Goal: Transaction & Acquisition: Purchase product/service

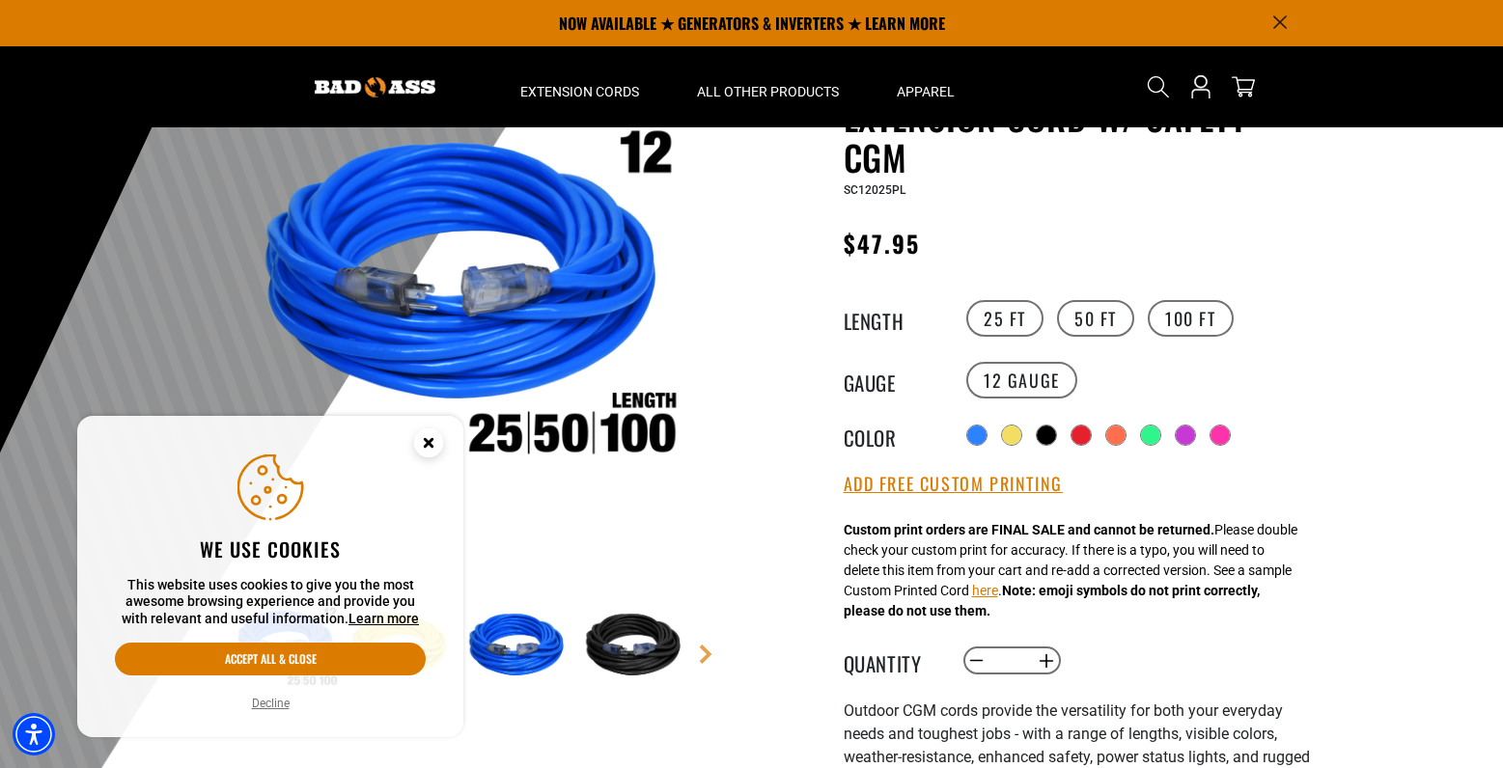
scroll to position [148, 0]
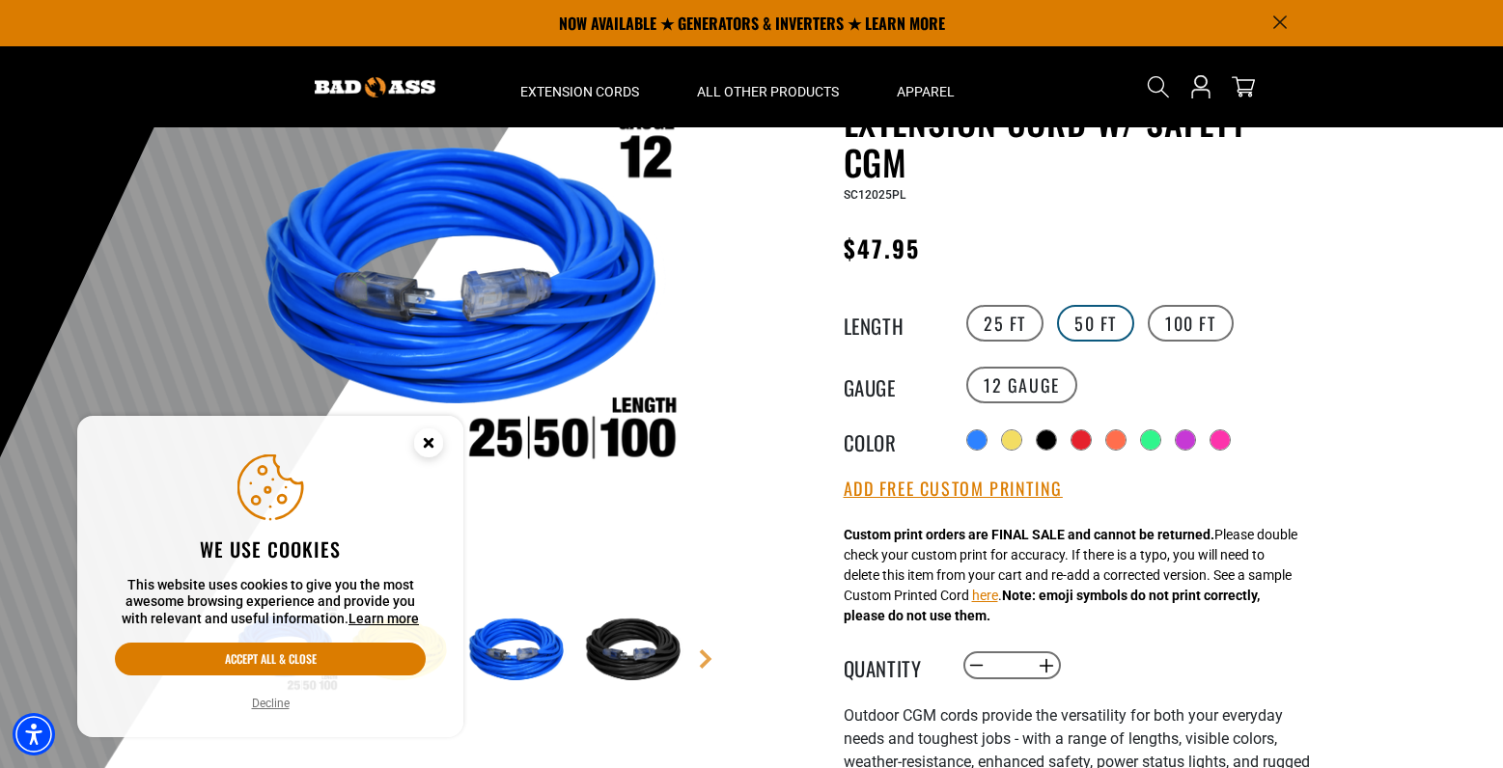
click at [1081, 314] on label "50 FT" at bounding box center [1095, 323] width 77 height 37
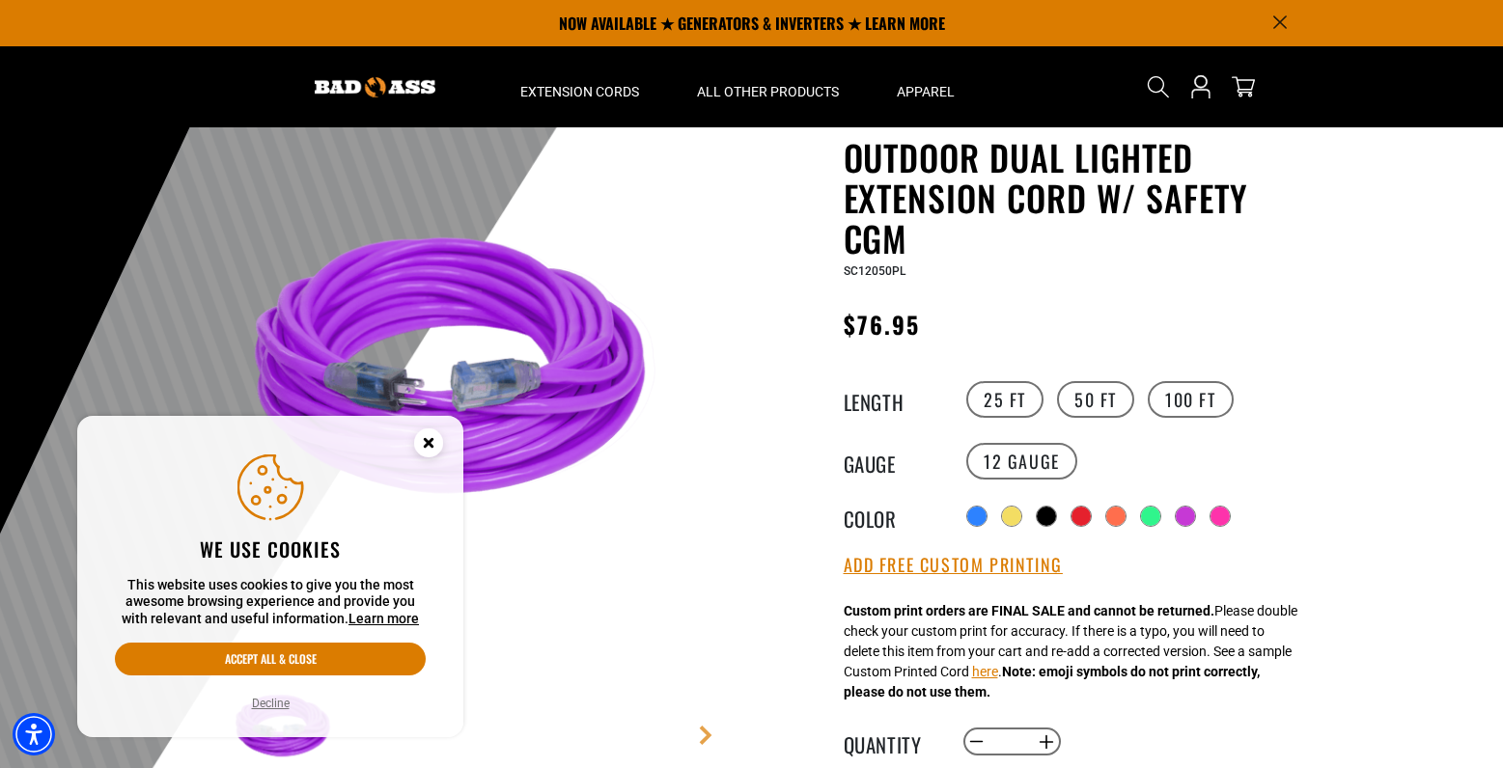
scroll to position [67, 0]
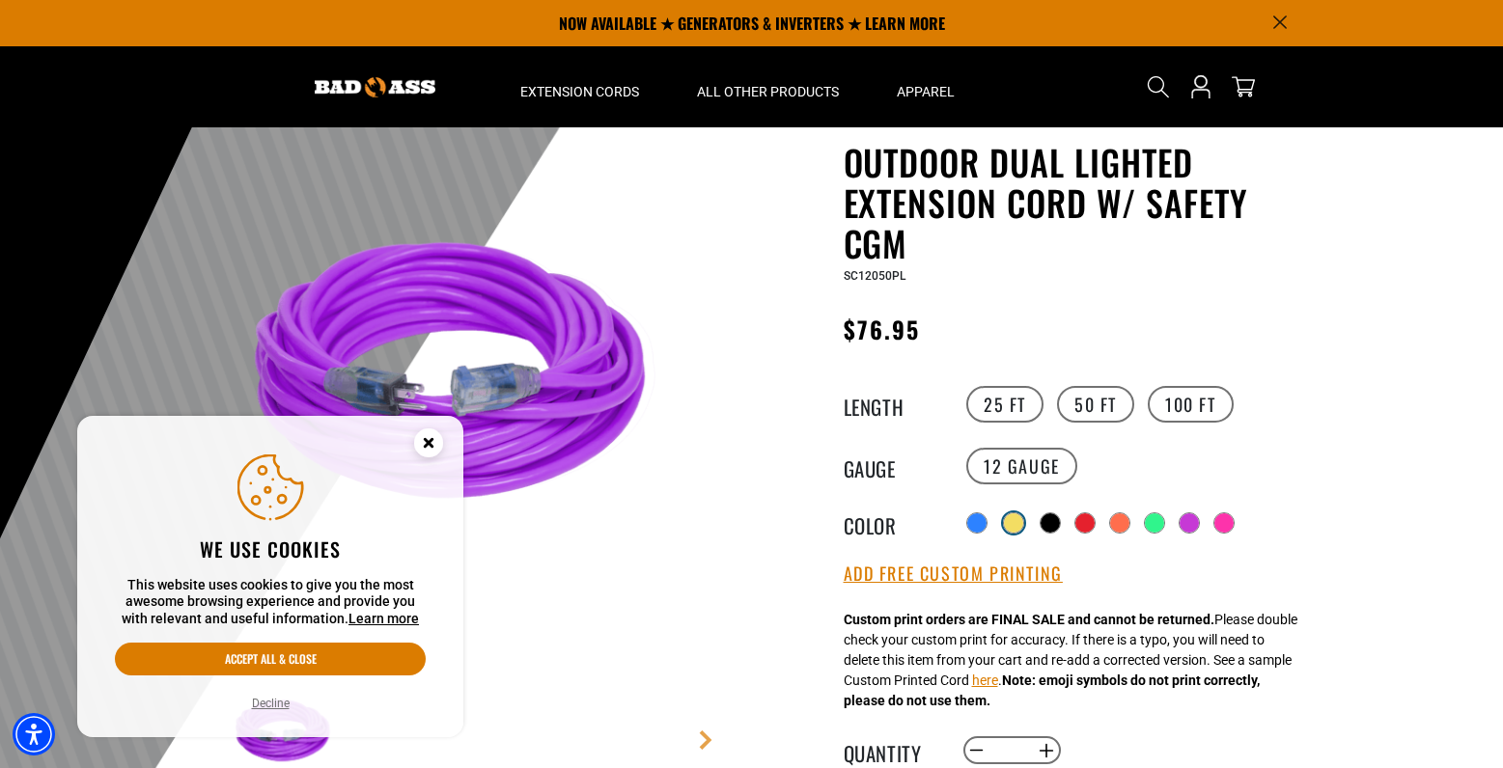
click at [1011, 525] on div at bounding box center [1013, 522] width 19 height 19
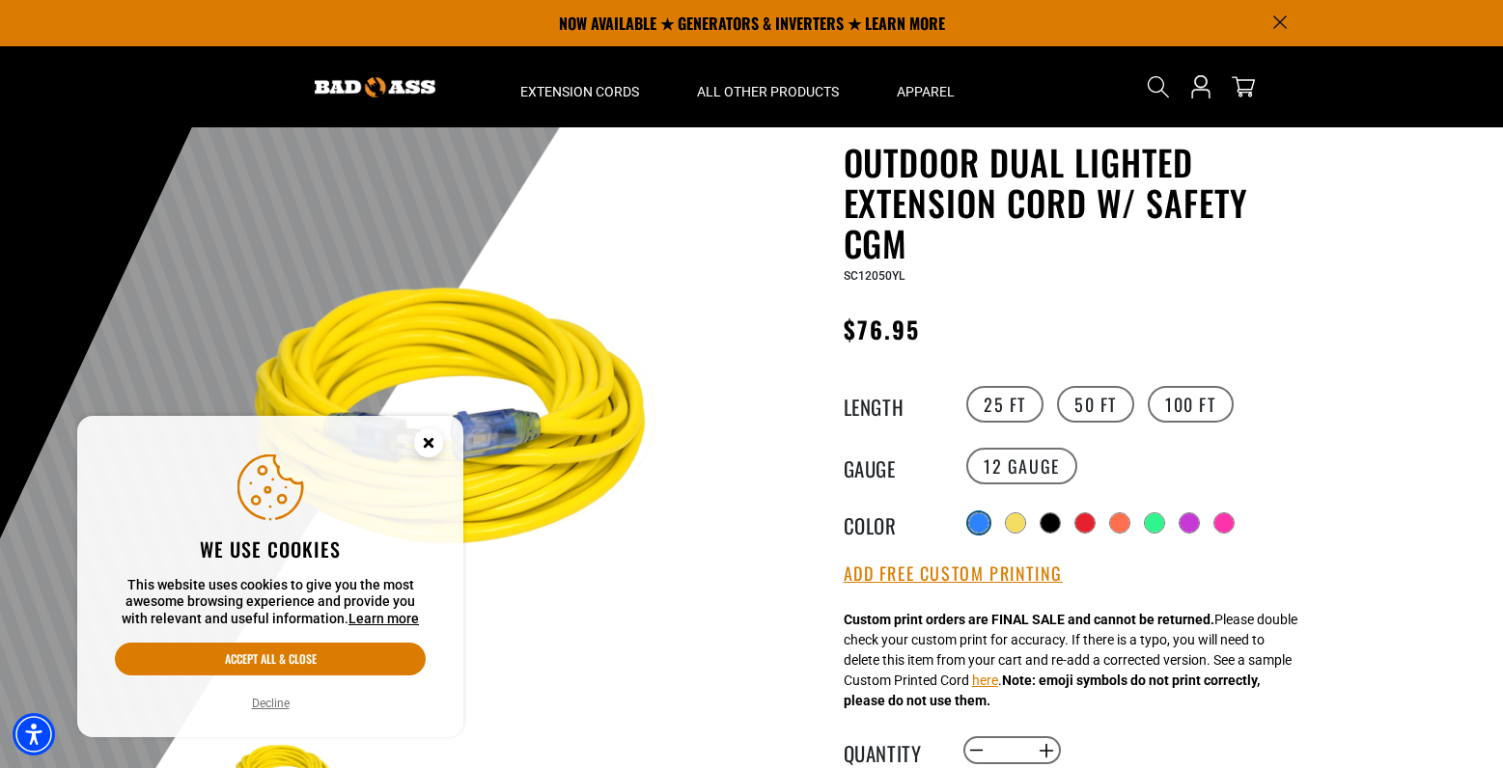
click at [980, 525] on div at bounding box center [978, 522] width 19 height 19
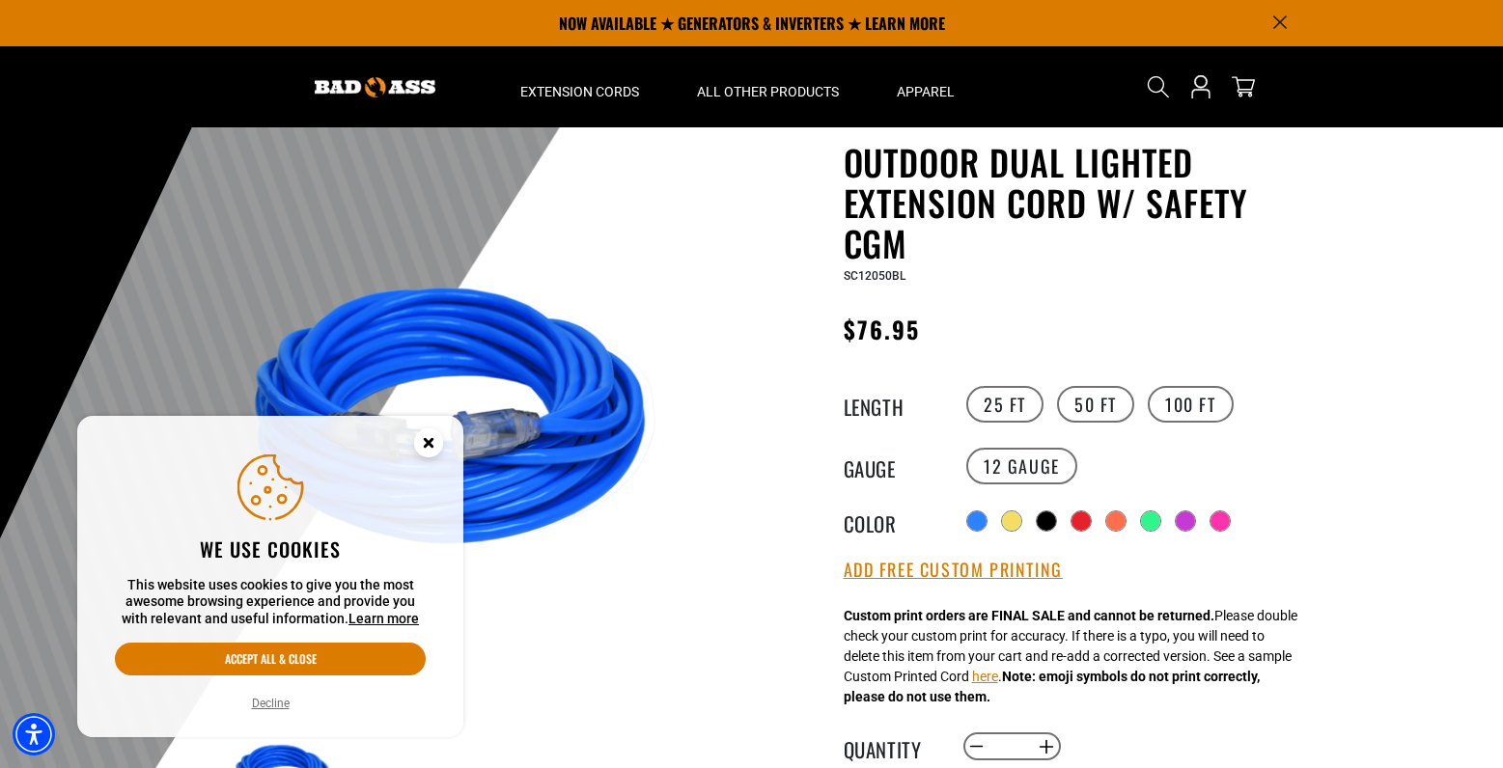
click at [432, 441] on circle "Close this option" at bounding box center [428, 442] width 29 height 29
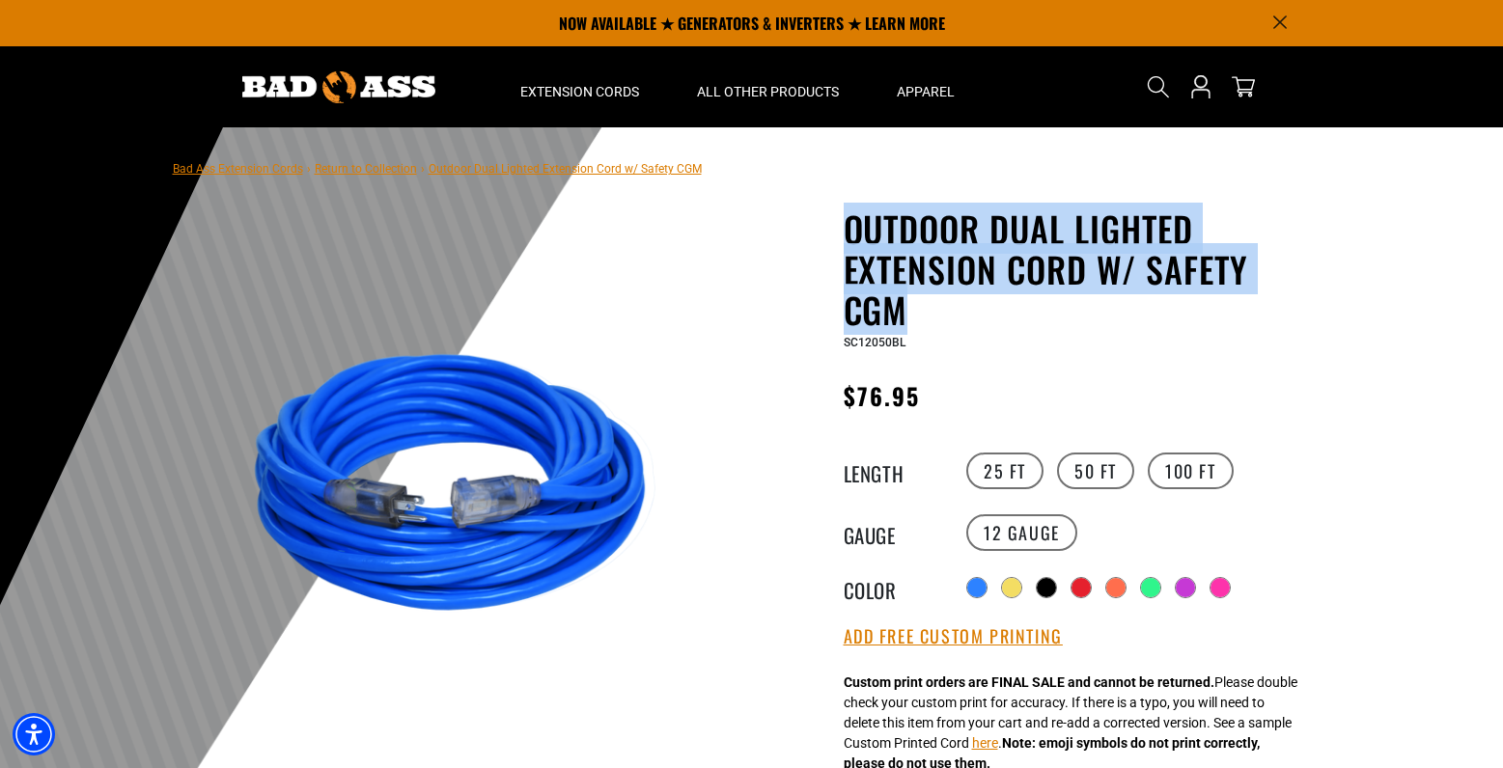
drag, startPoint x: 839, startPoint y: 217, endPoint x: 927, endPoint y: 305, distance: 124.9
click at [927, 305] on div "Outdoor Dual Lighted Extension Cord w/ Safety CGM Outdoor Dual Lighted Extensio…" at bounding box center [1041, 765] width 550 height 1114
copy h1 "Outdoor Dual Lighted Extension Cord w/ Safety CGM"
click at [919, 254] on h1 "Outdoor Dual Lighted Extension Cord w/ Safety CGM" at bounding box center [1079, 269] width 473 height 122
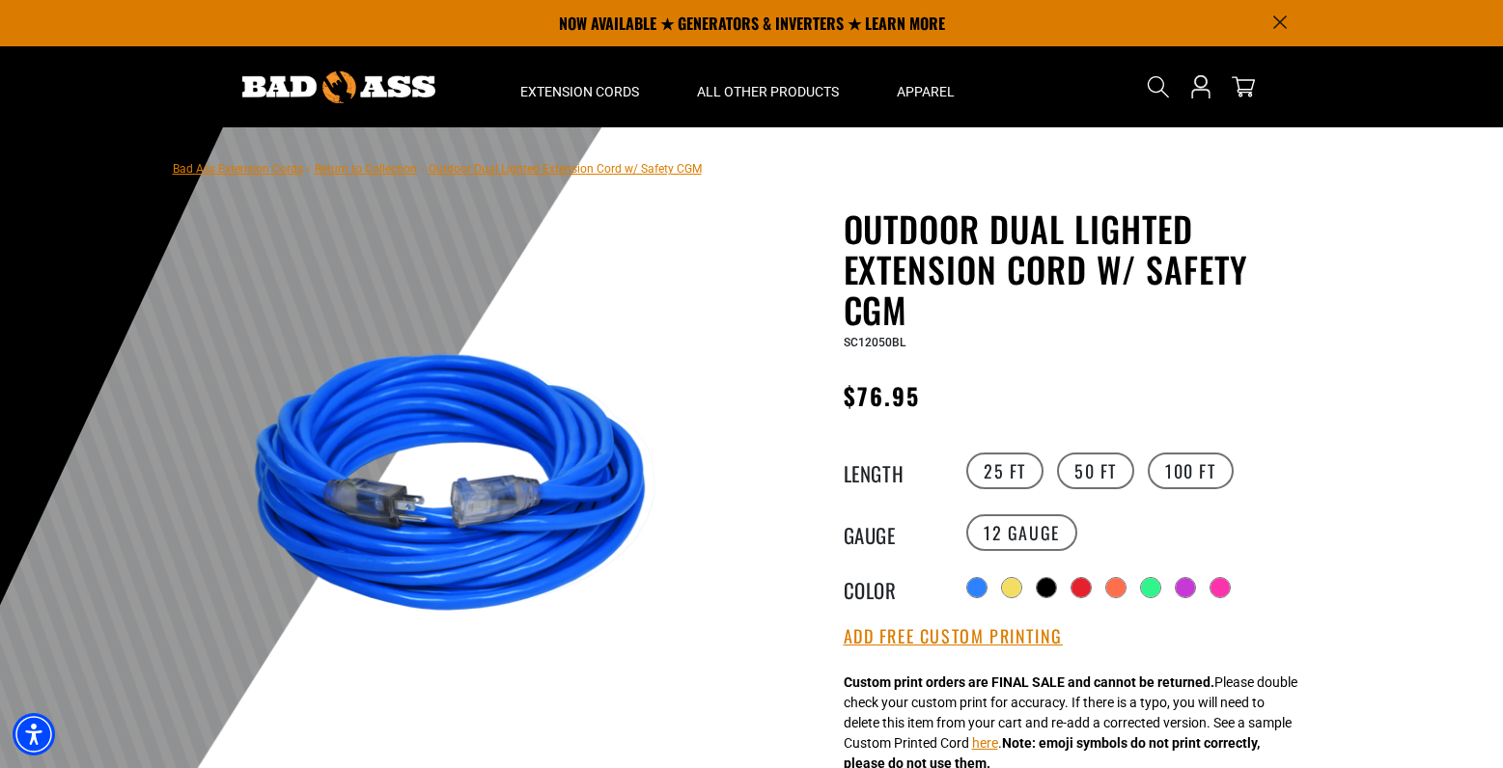
click at [269, 164] on link "Bad Ass Extension Cords" at bounding box center [238, 169] width 130 height 14
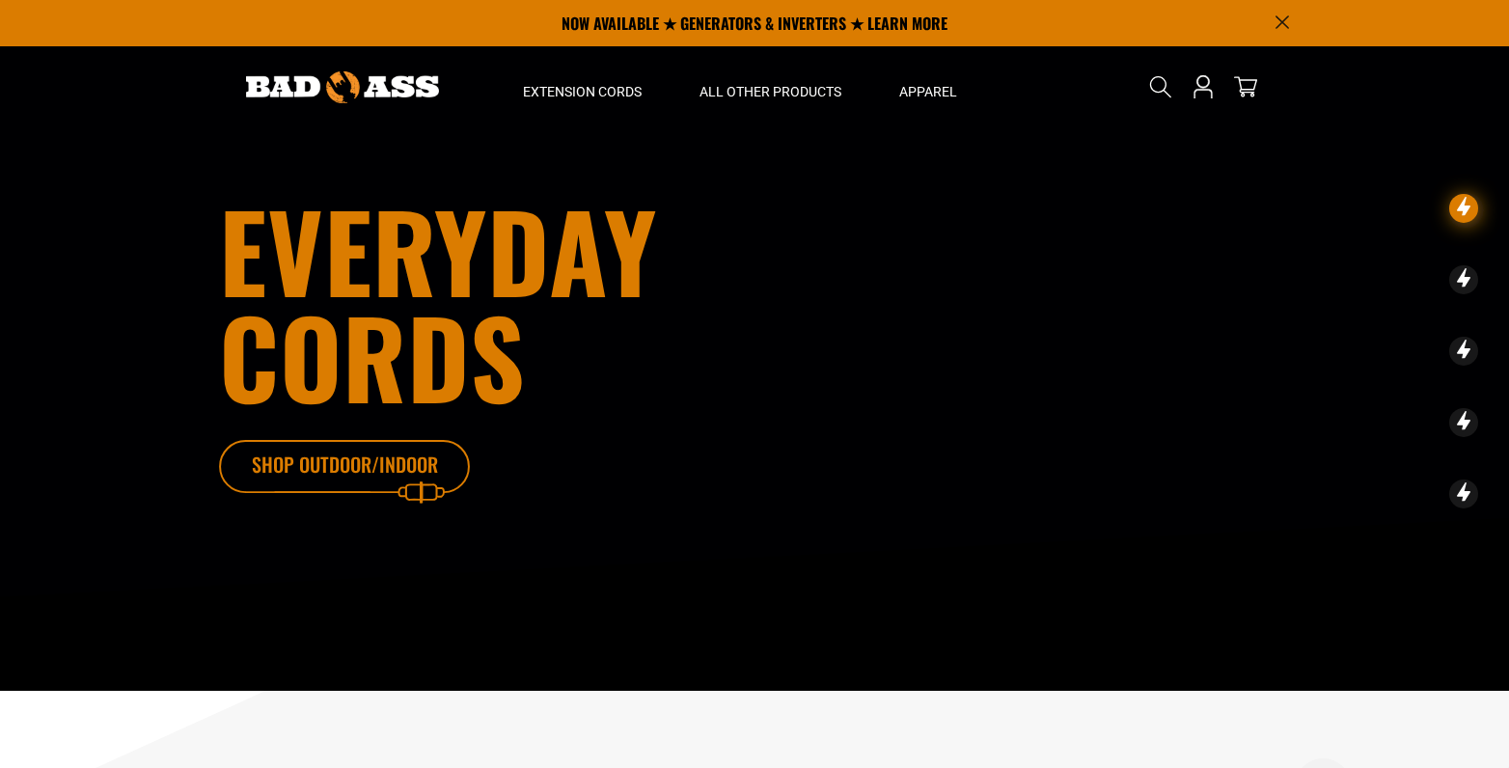
click at [407, 469] on icon at bounding box center [373, 471] width 251 height 63
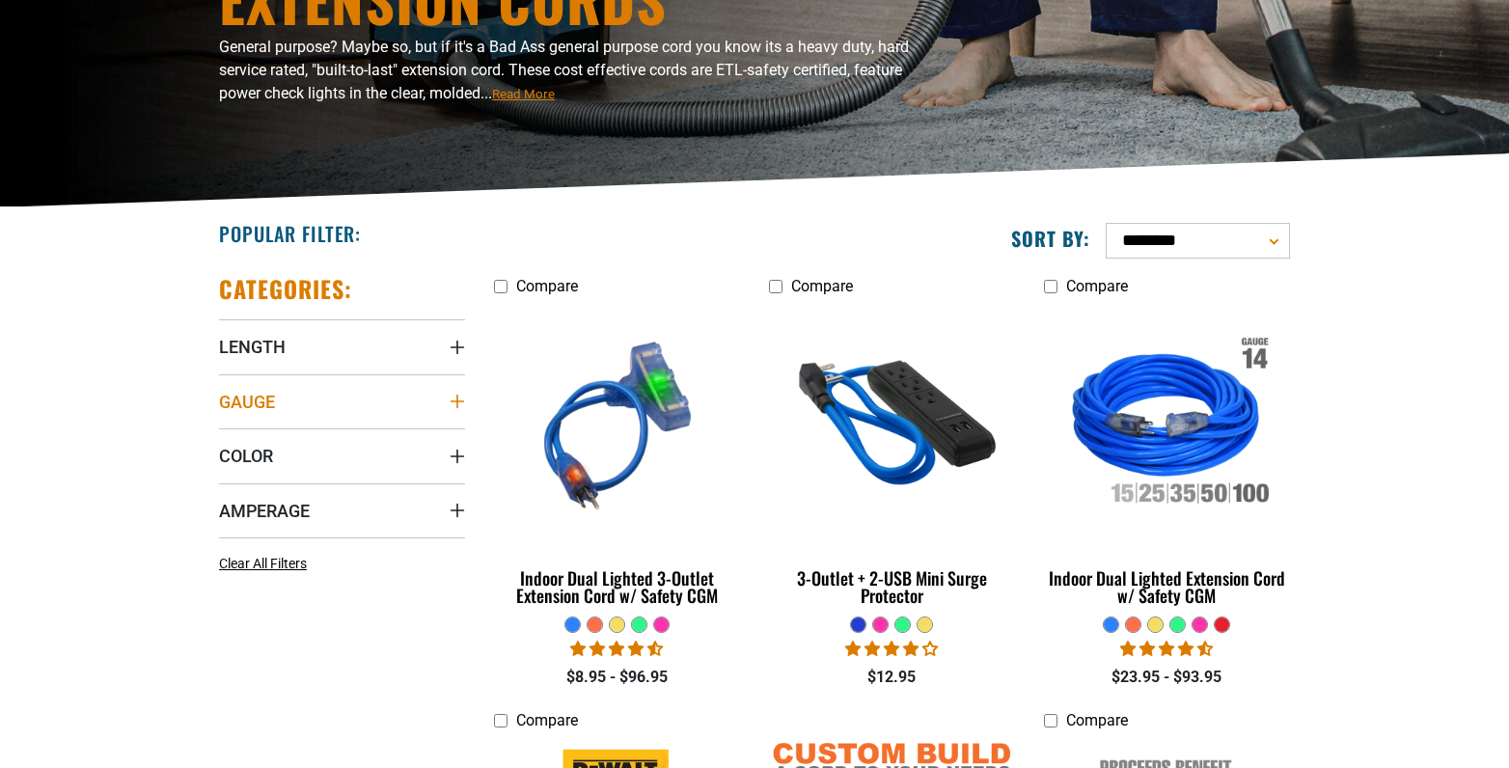
click at [461, 397] on icon "Gauge" at bounding box center [457, 401] width 15 height 15
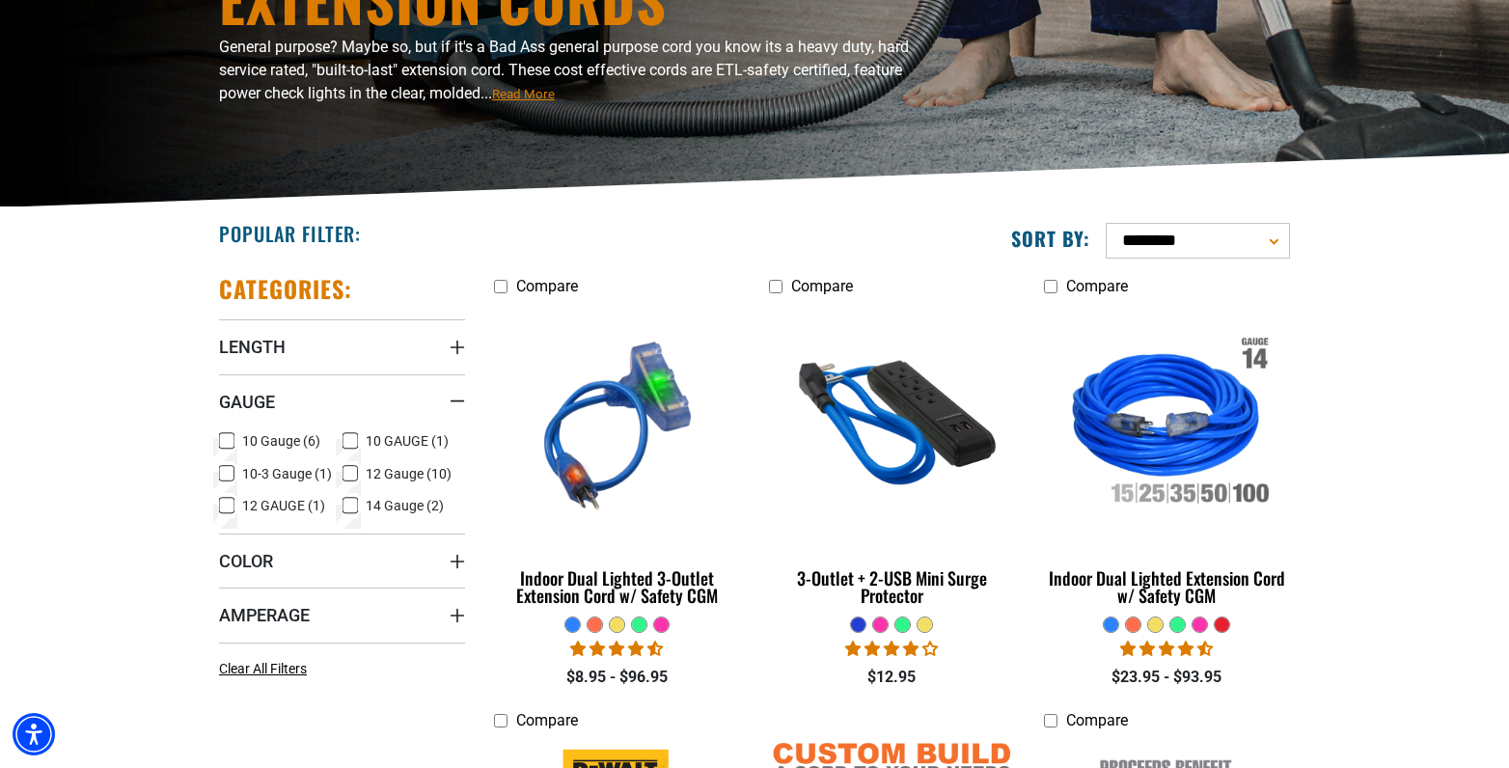
click at [354, 438] on icon at bounding box center [350, 440] width 15 height 25
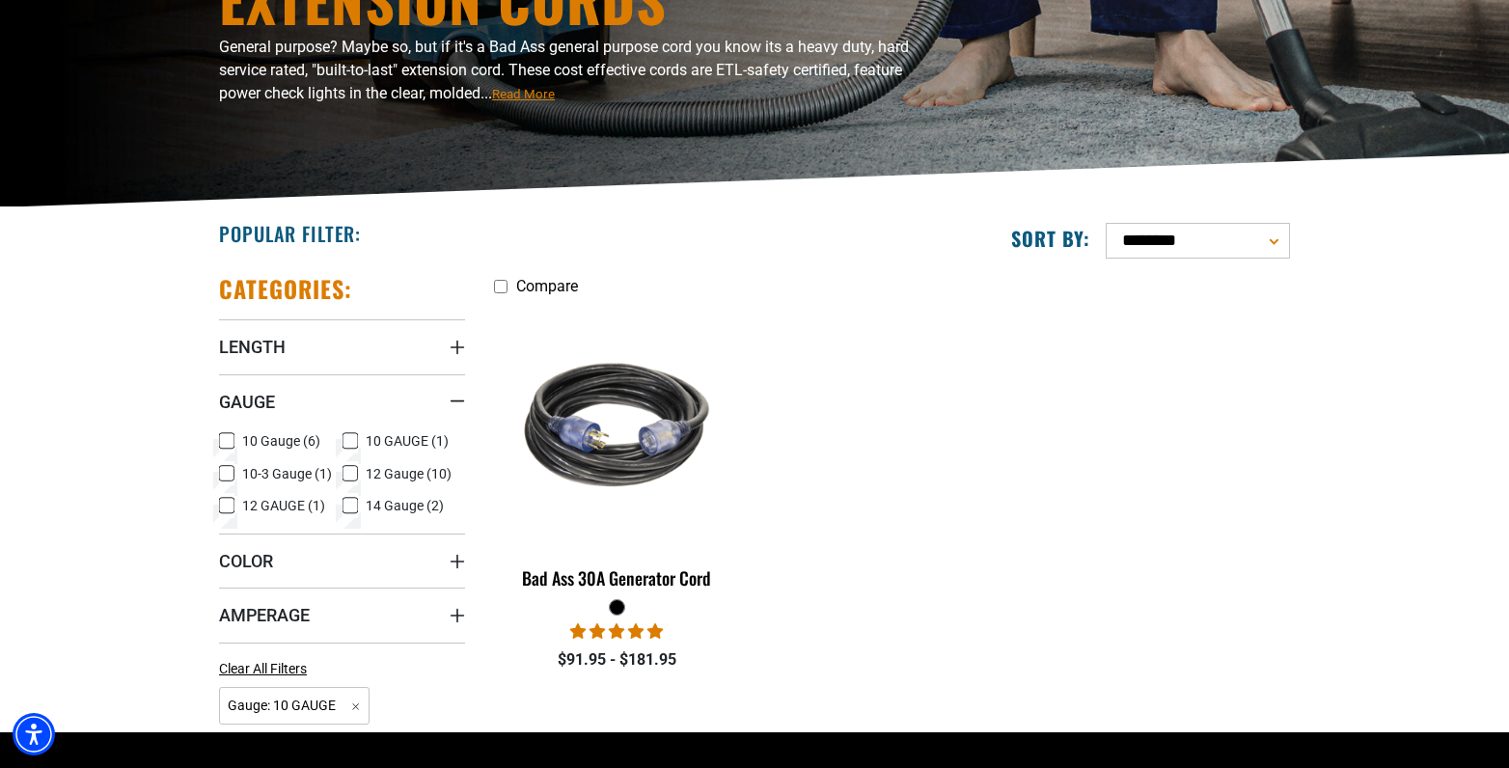
click at [354, 438] on icon at bounding box center [351, 441] width 12 height 11
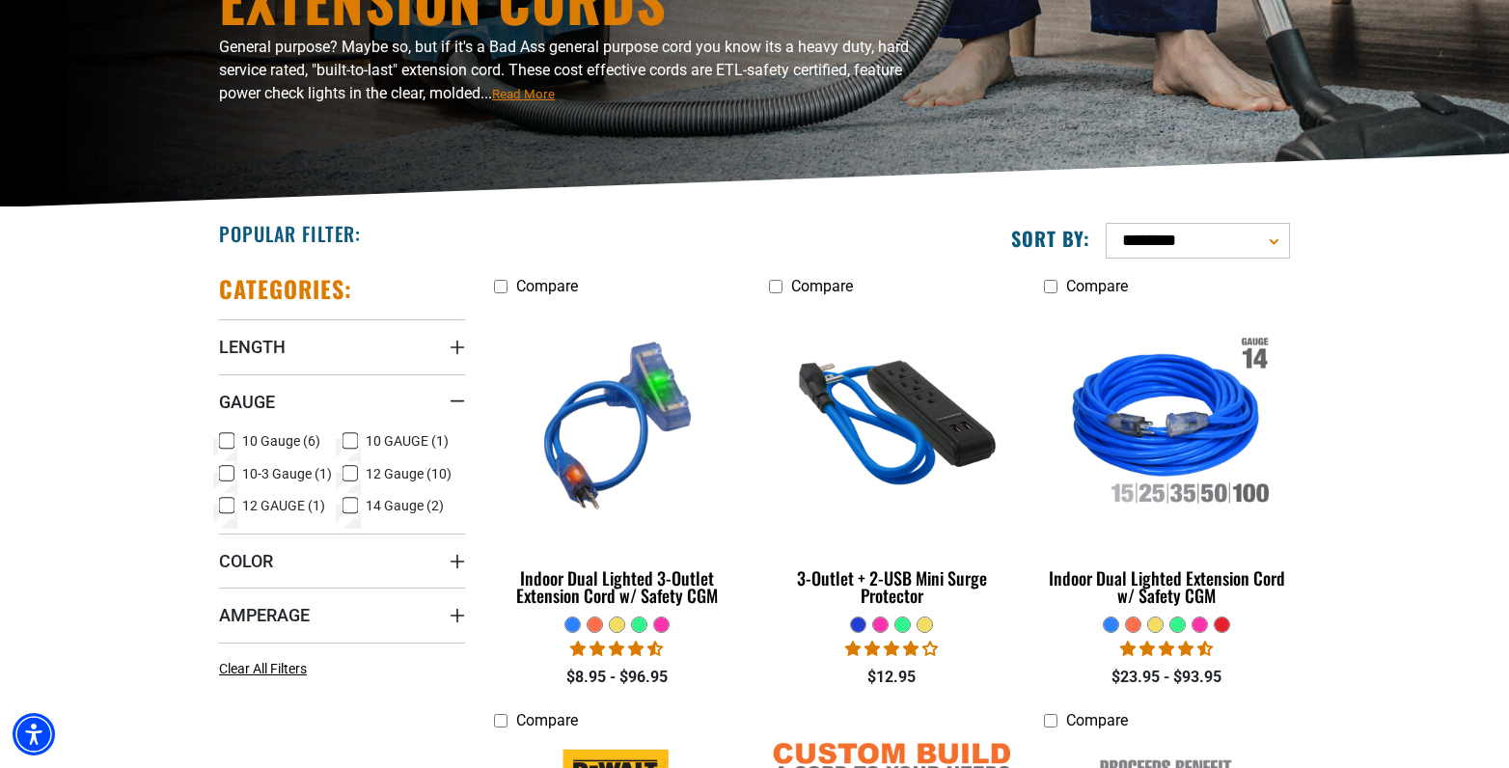
click at [230, 507] on icon at bounding box center [226, 505] width 15 height 25
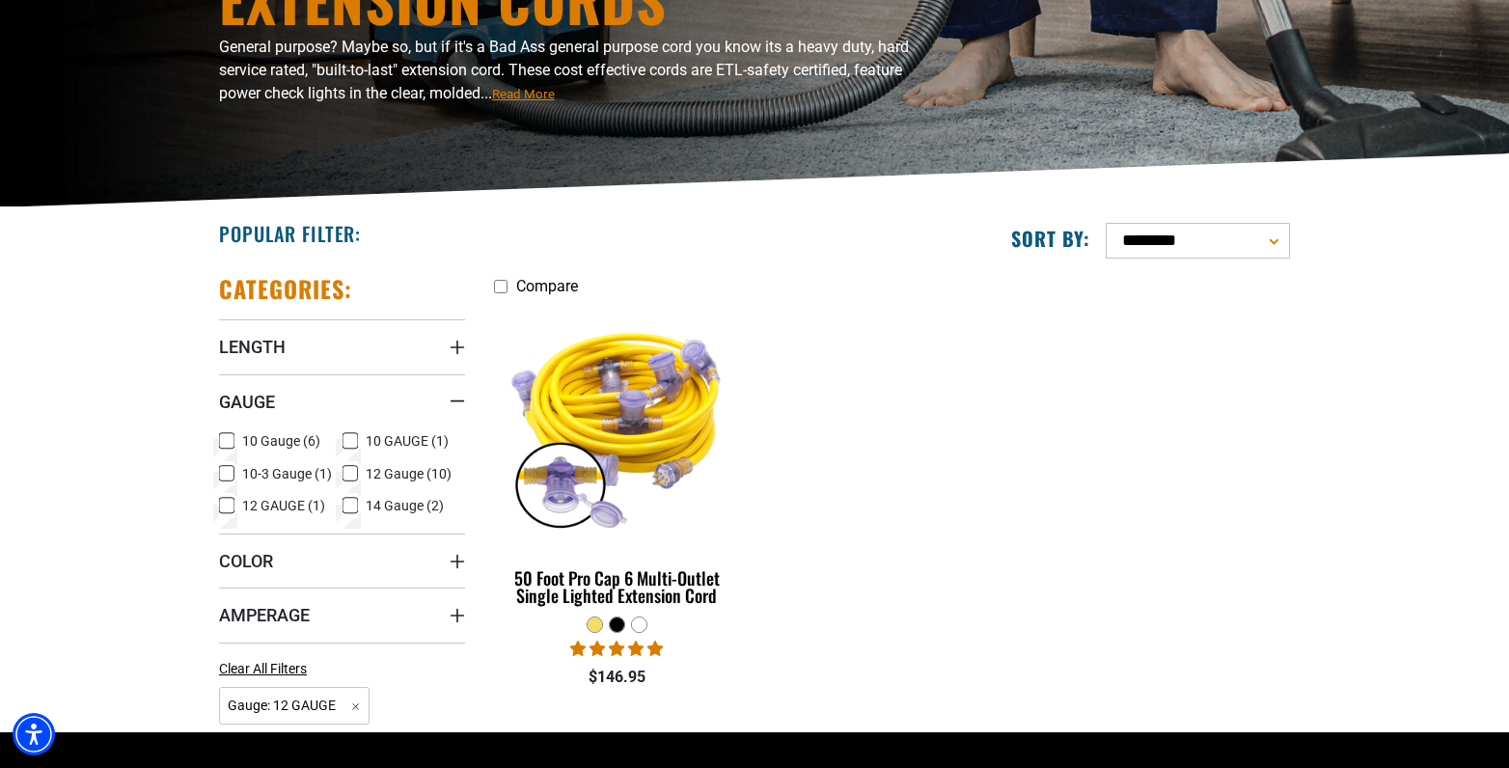
click at [230, 507] on icon at bounding box center [227, 506] width 9 height 5
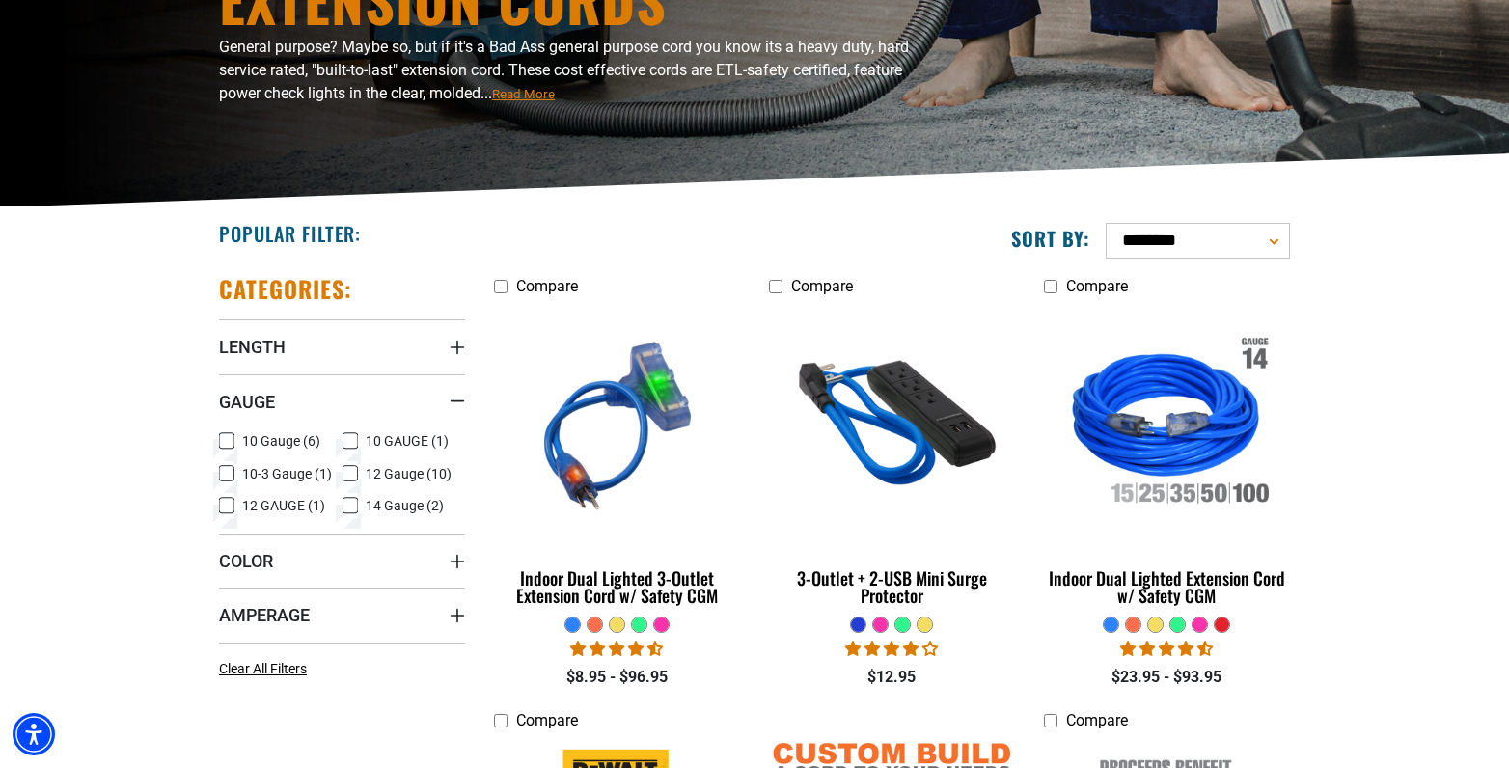
click at [363, 472] on label "12 Gauge (10) 12 Gauge (10 products)" at bounding box center [405, 473] width 124 height 25
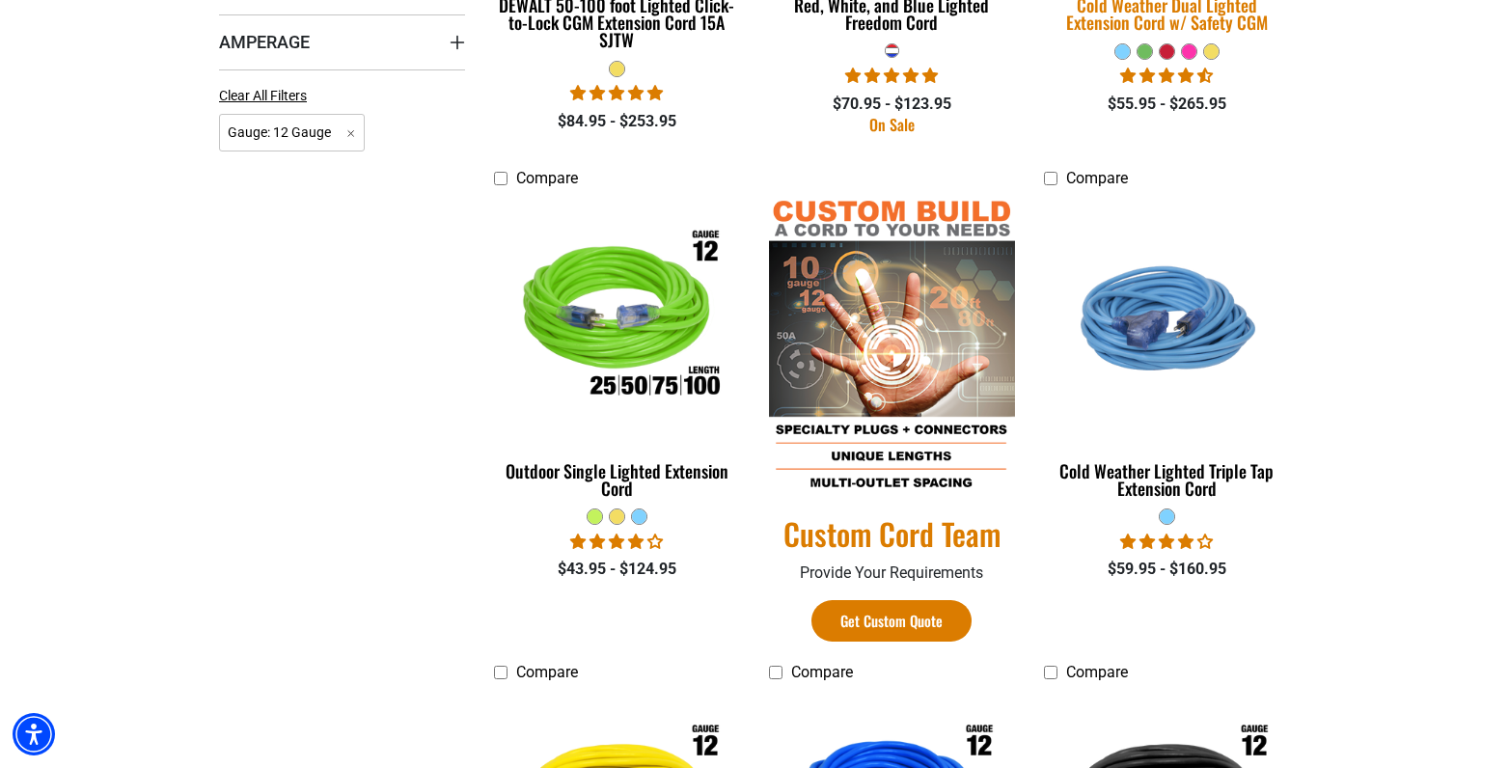
scroll to position [857, 0]
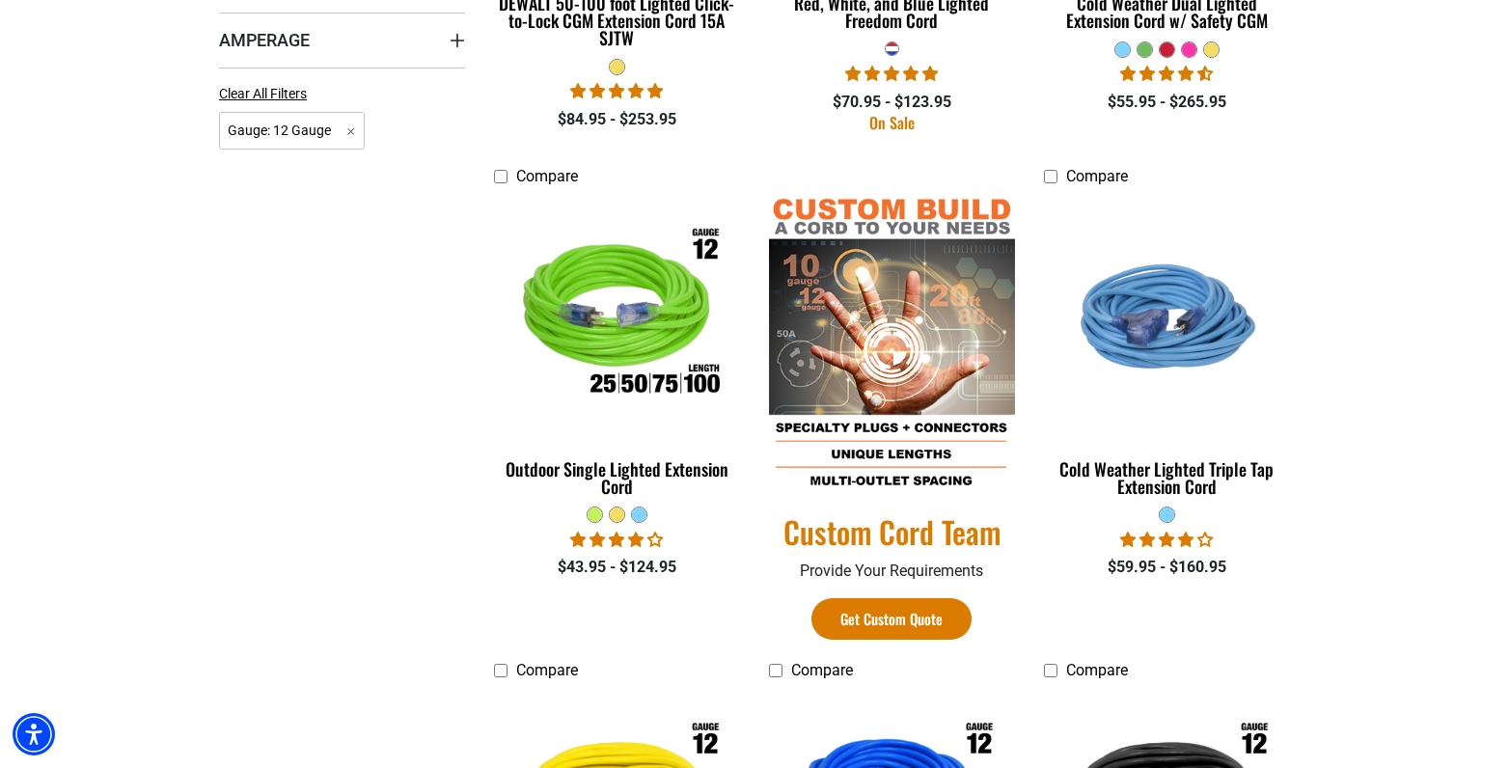
click at [1159, 538] on span "4.18 stars" at bounding box center [1168, 539] width 19 height 15
click at [1212, 535] on span "4.18 stars" at bounding box center [1205, 539] width 15 height 15
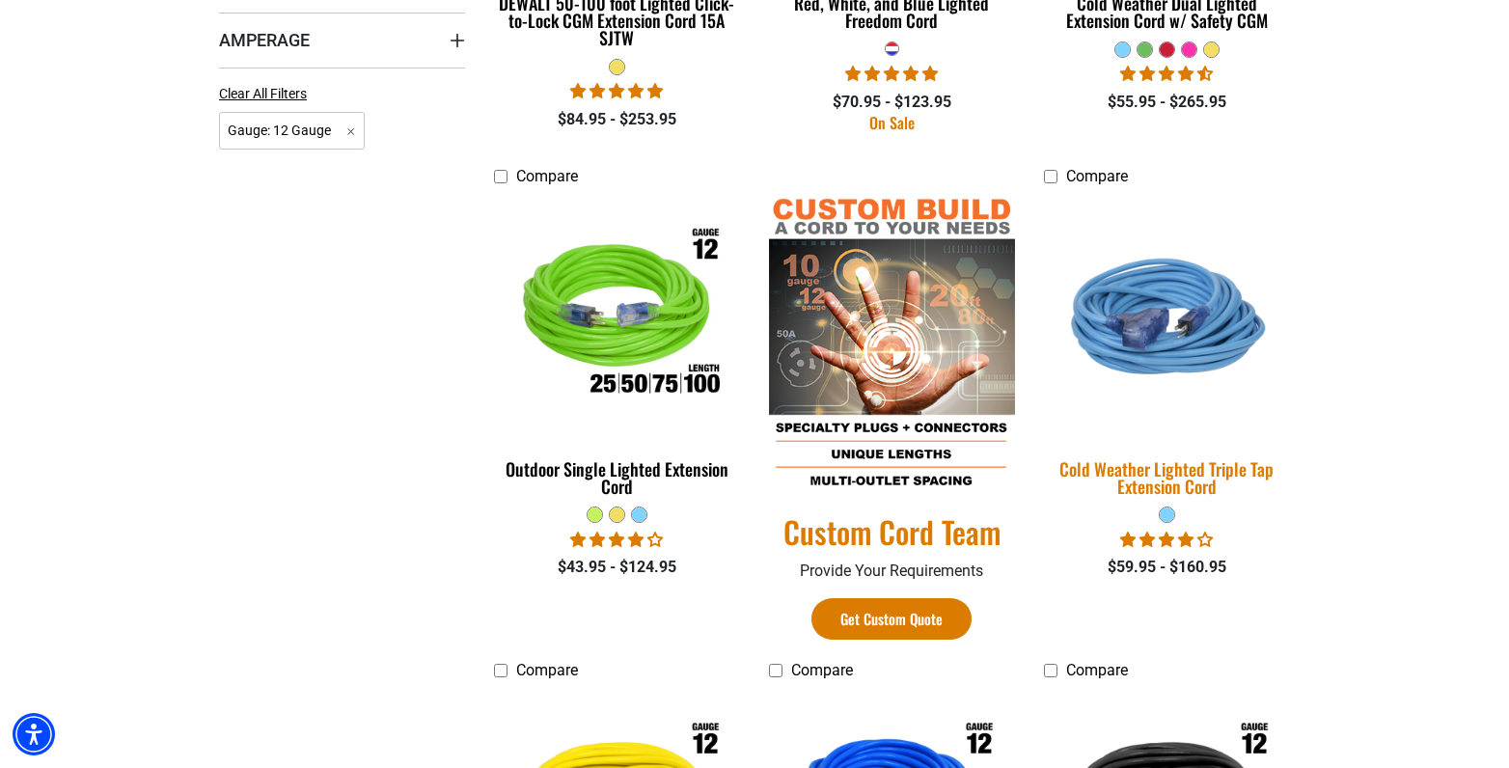
click at [1188, 467] on div "Cold Weather Lighted Triple Tap Extension Cord" at bounding box center [1167, 477] width 246 height 35
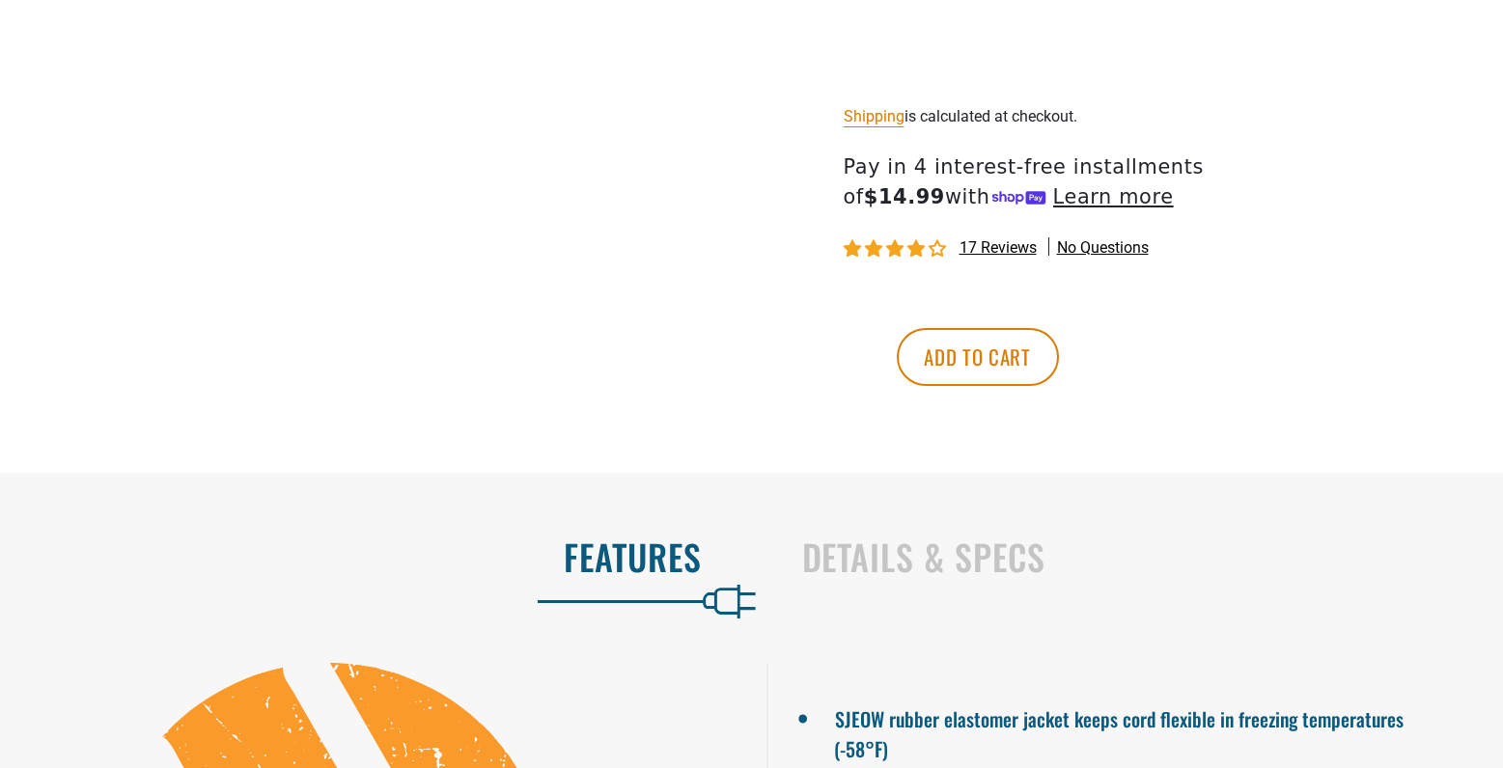
scroll to position [1138, 0]
click at [1009, 243] on span "17 reviews" at bounding box center [997, 246] width 77 height 18
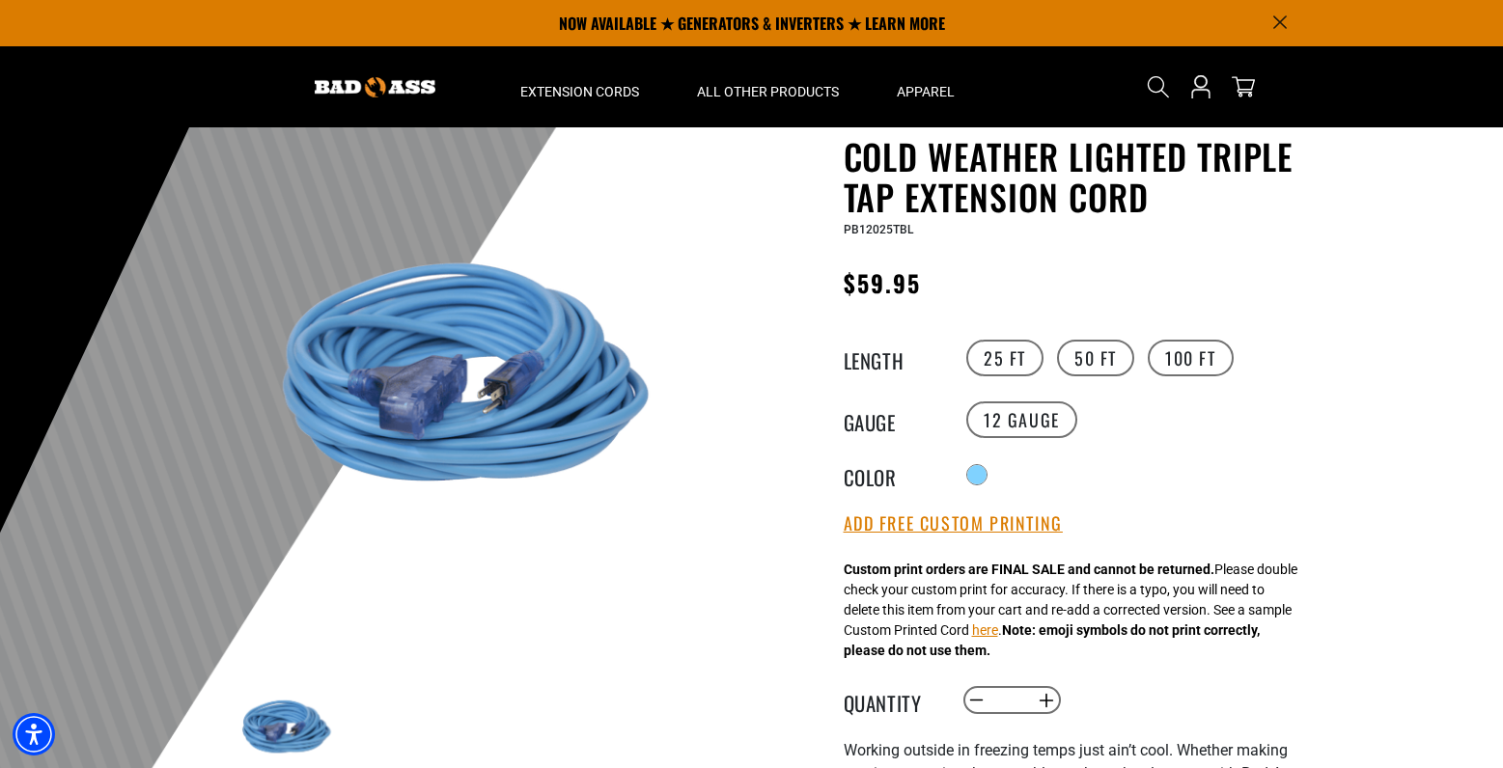
scroll to position [69, 0]
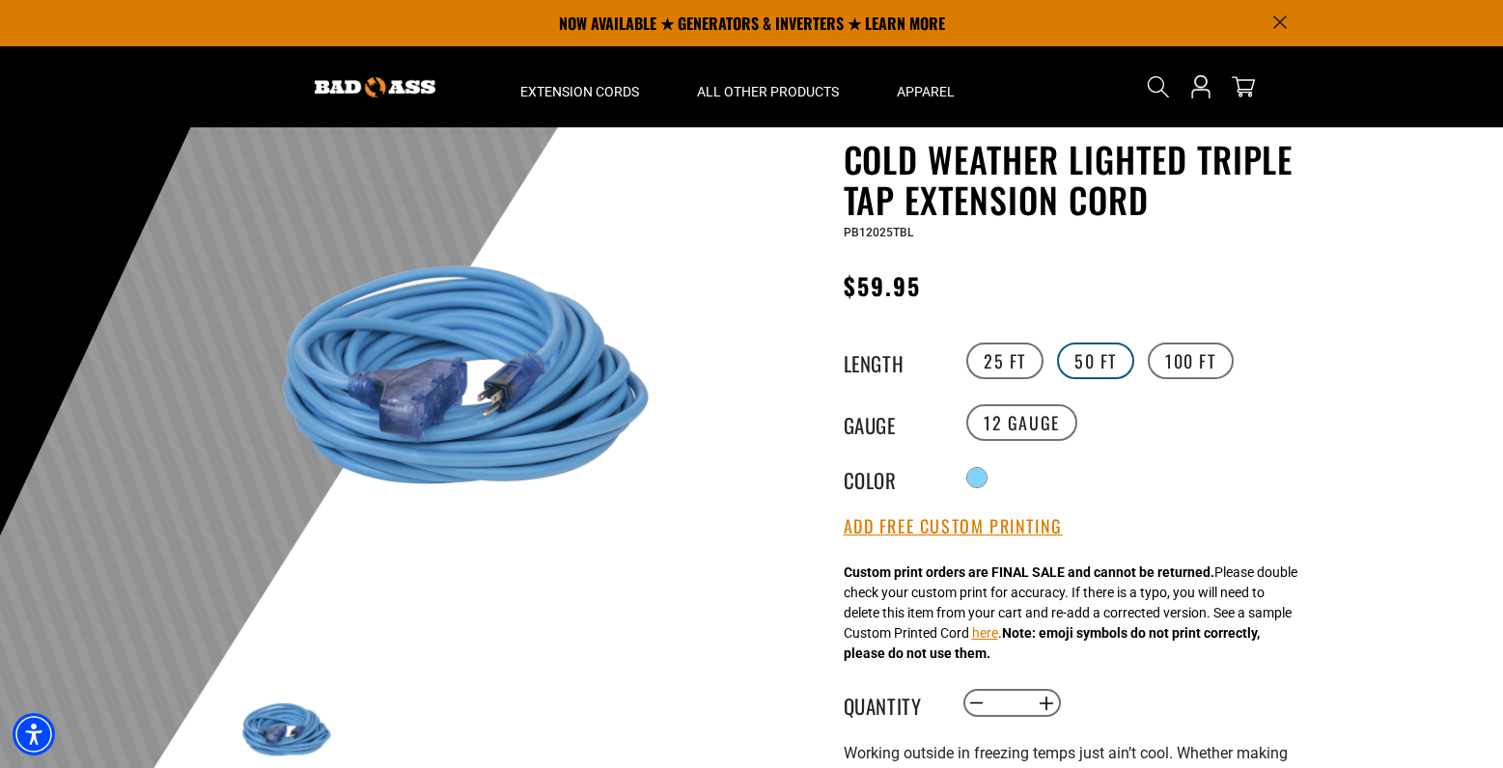
click at [1108, 353] on label "50 FT" at bounding box center [1095, 361] width 77 height 37
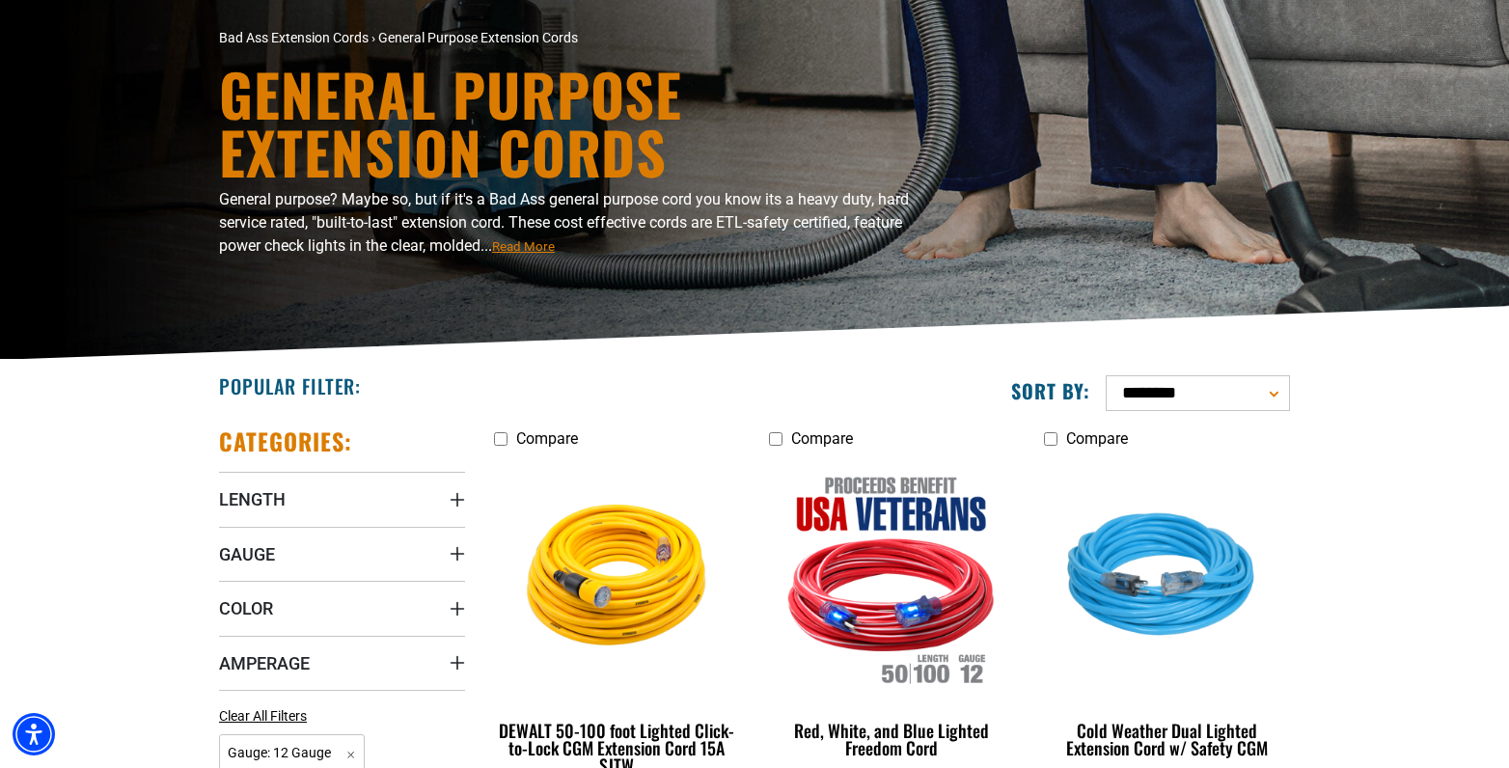
scroll to position [169, 0]
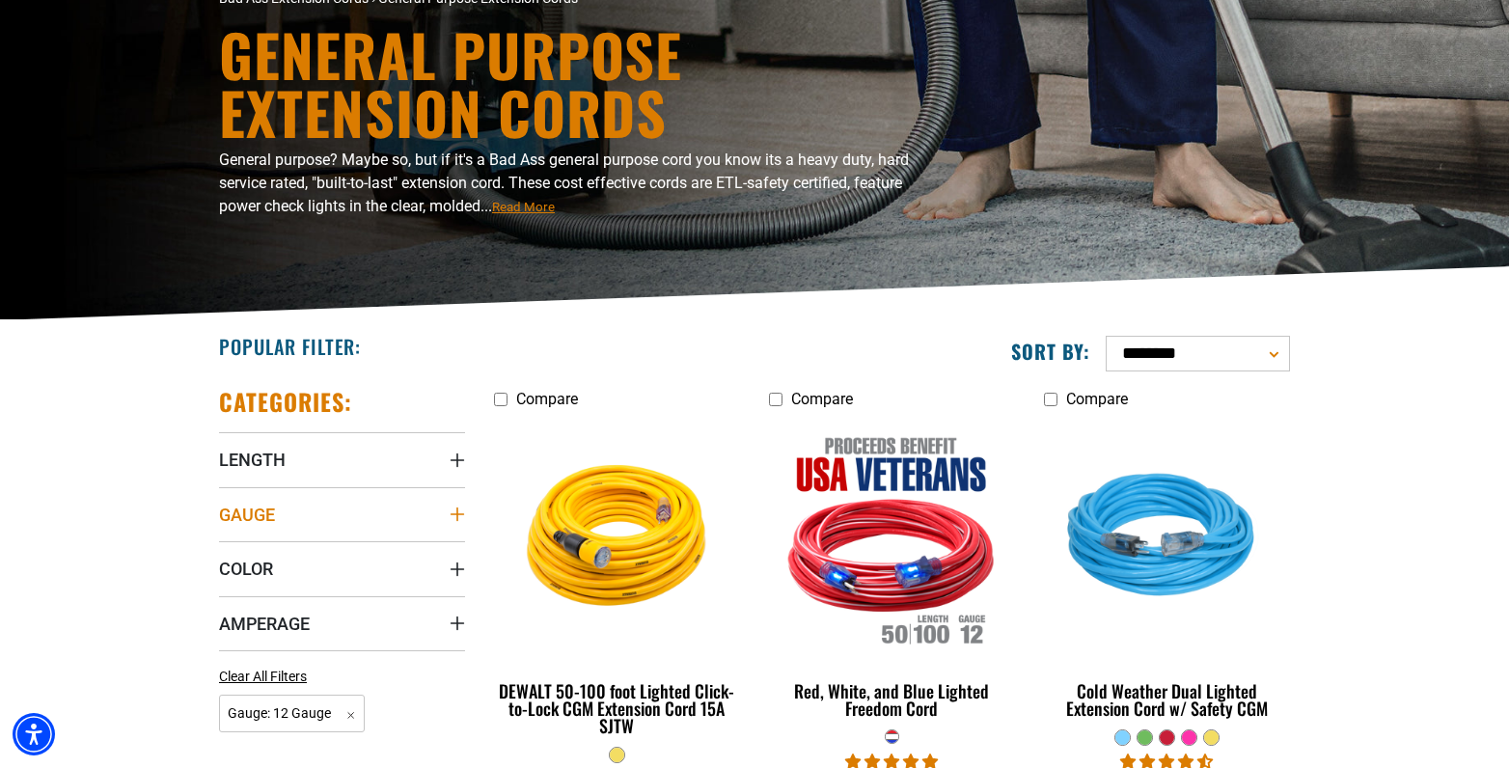
click at [458, 509] on icon "Gauge" at bounding box center [457, 514] width 15 height 15
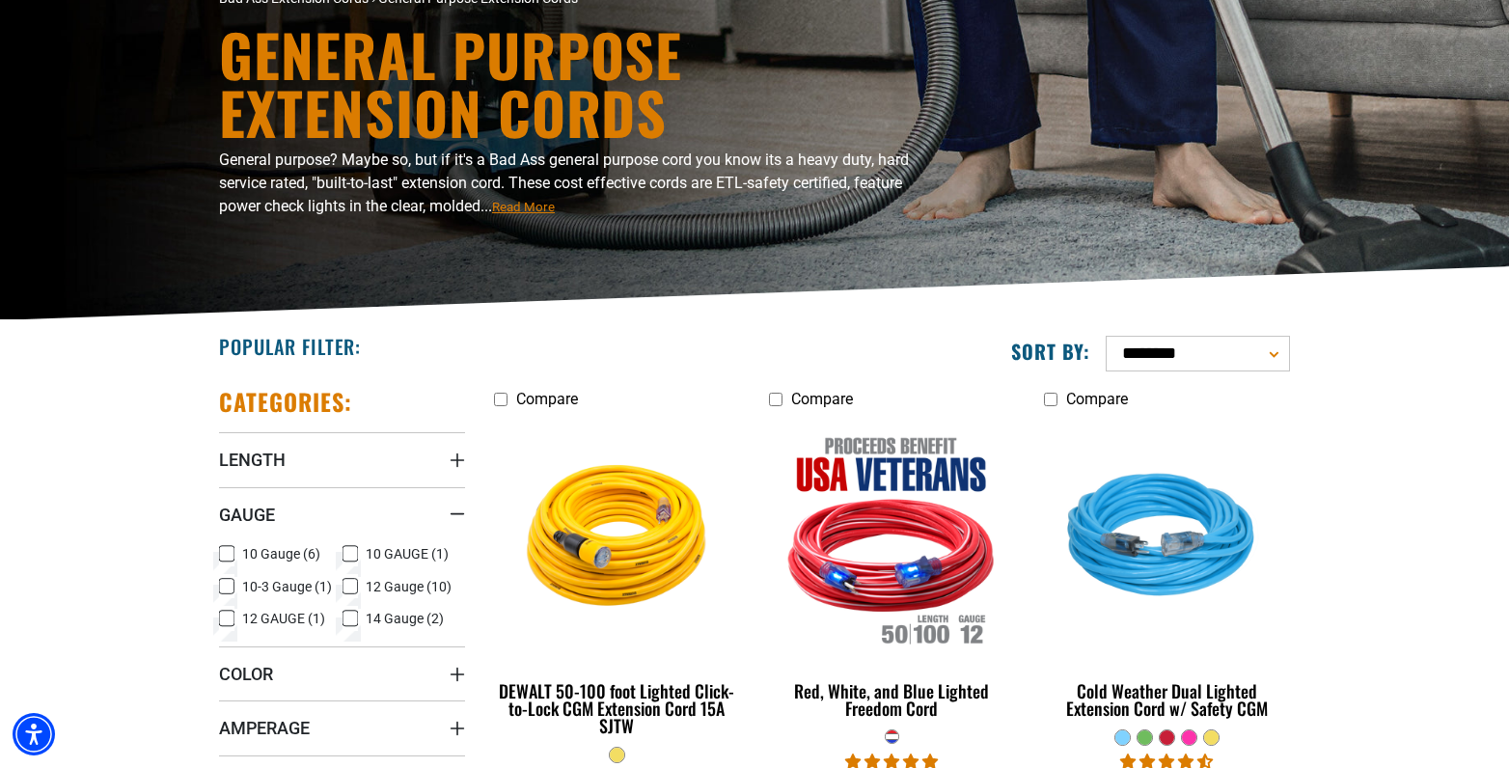
click at [235, 580] on label "10-3 Gauge (1) 10-3 Gauge (1 product)" at bounding box center [281, 586] width 124 height 25
click at [345, 587] on icon at bounding box center [351, 587] width 12 height 11
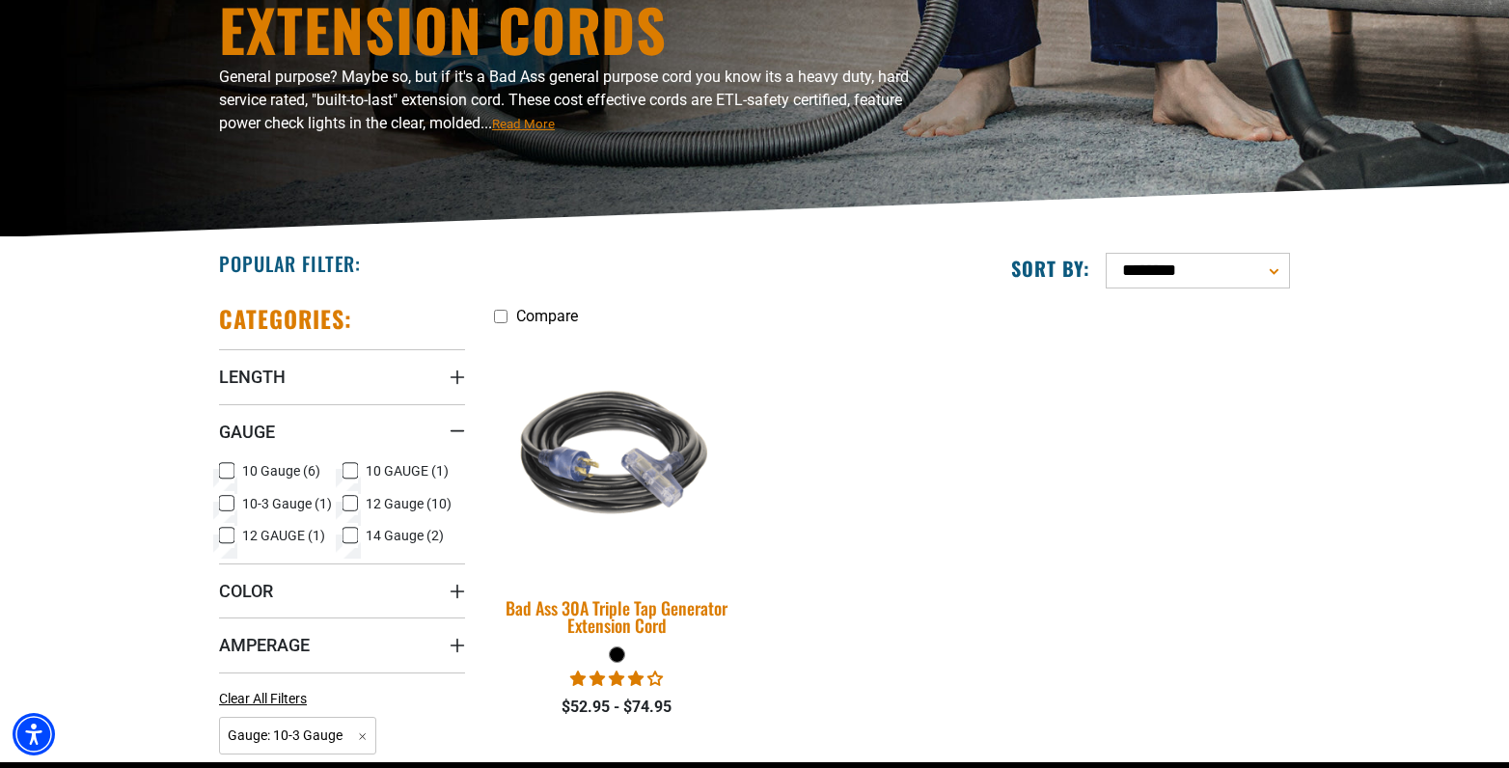
scroll to position [255, 0]
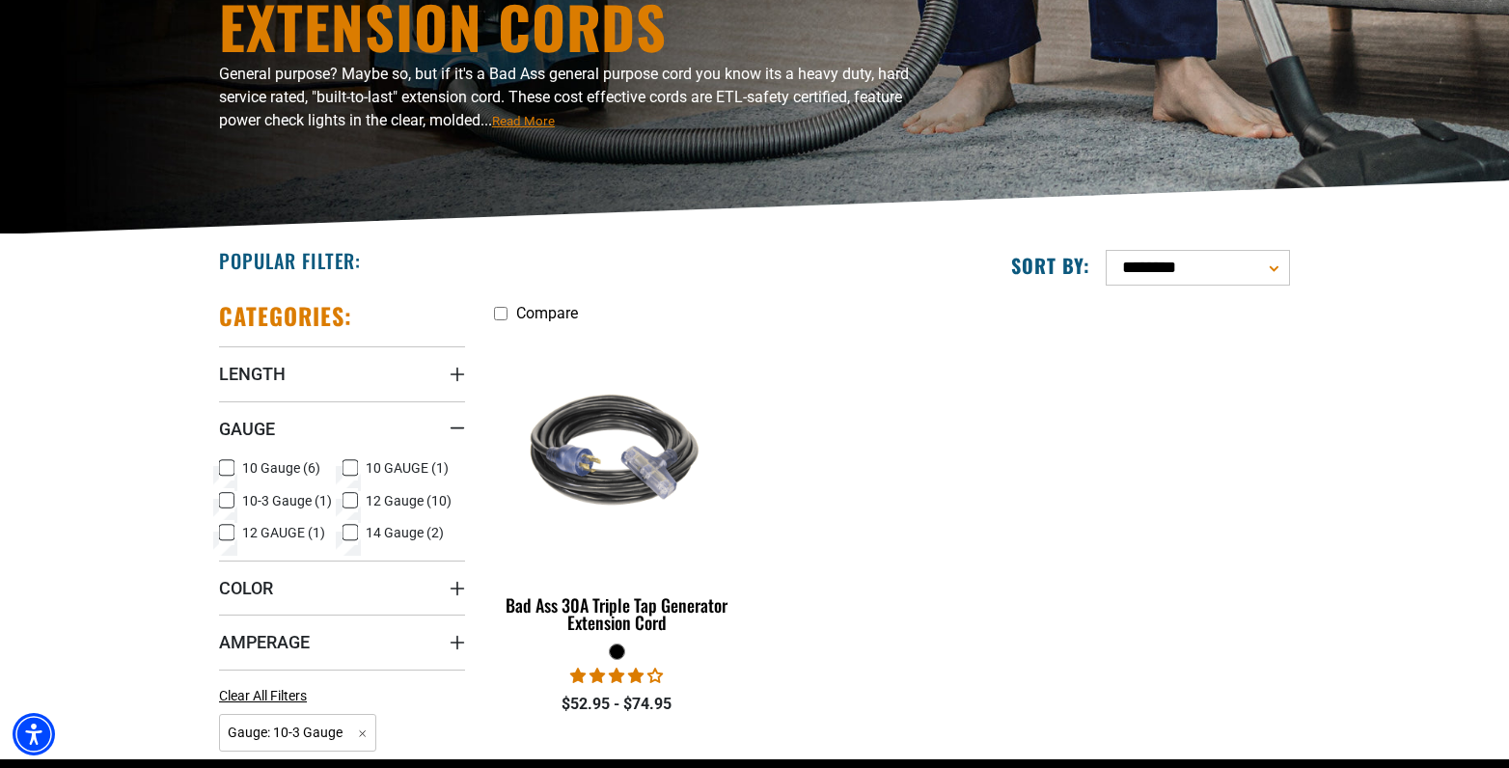
click at [230, 466] on icon at bounding box center [226, 468] width 15 height 25
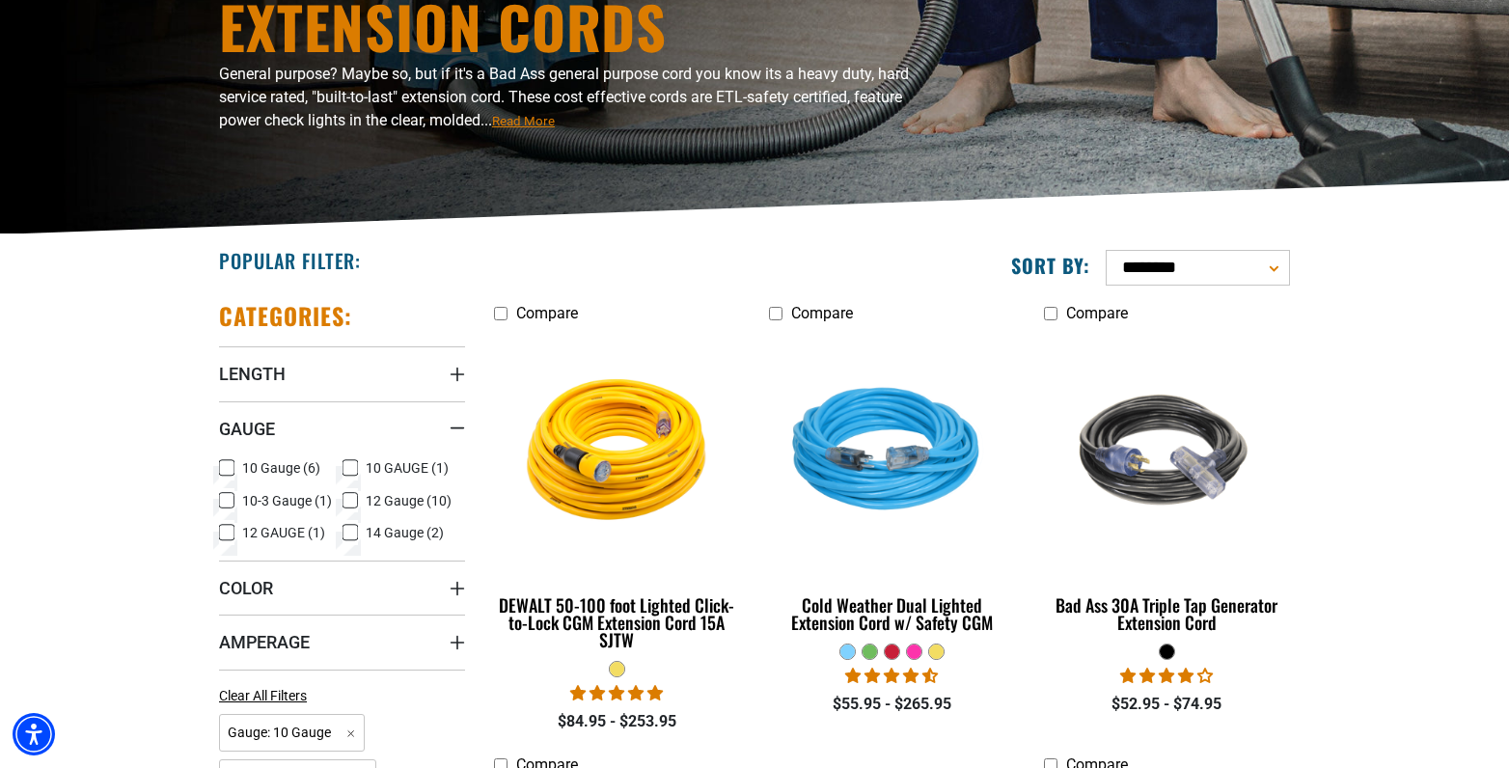
click at [230, 499] on icon at bounding box center [227, 501] width 9 height 5
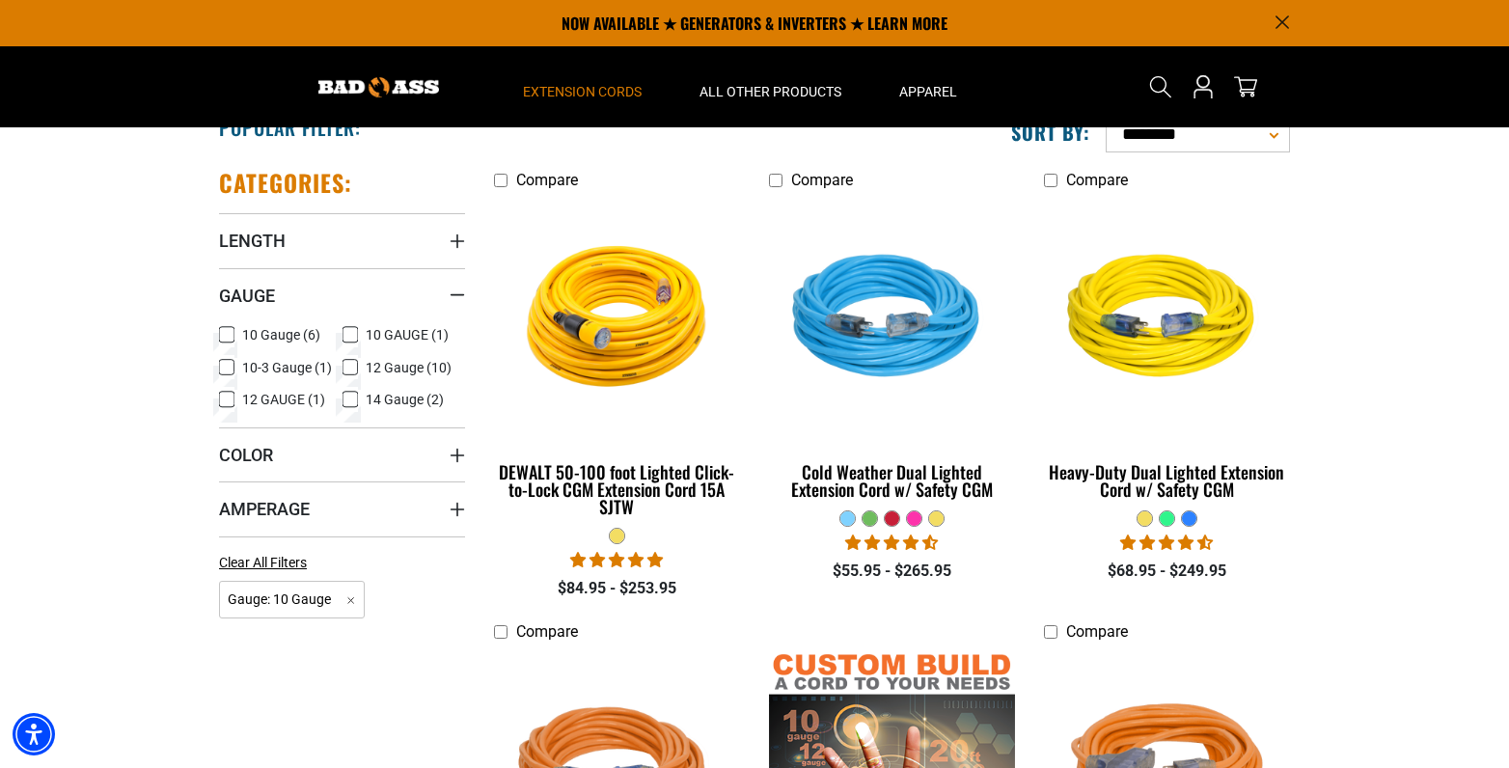
scroll to position [385, 0]
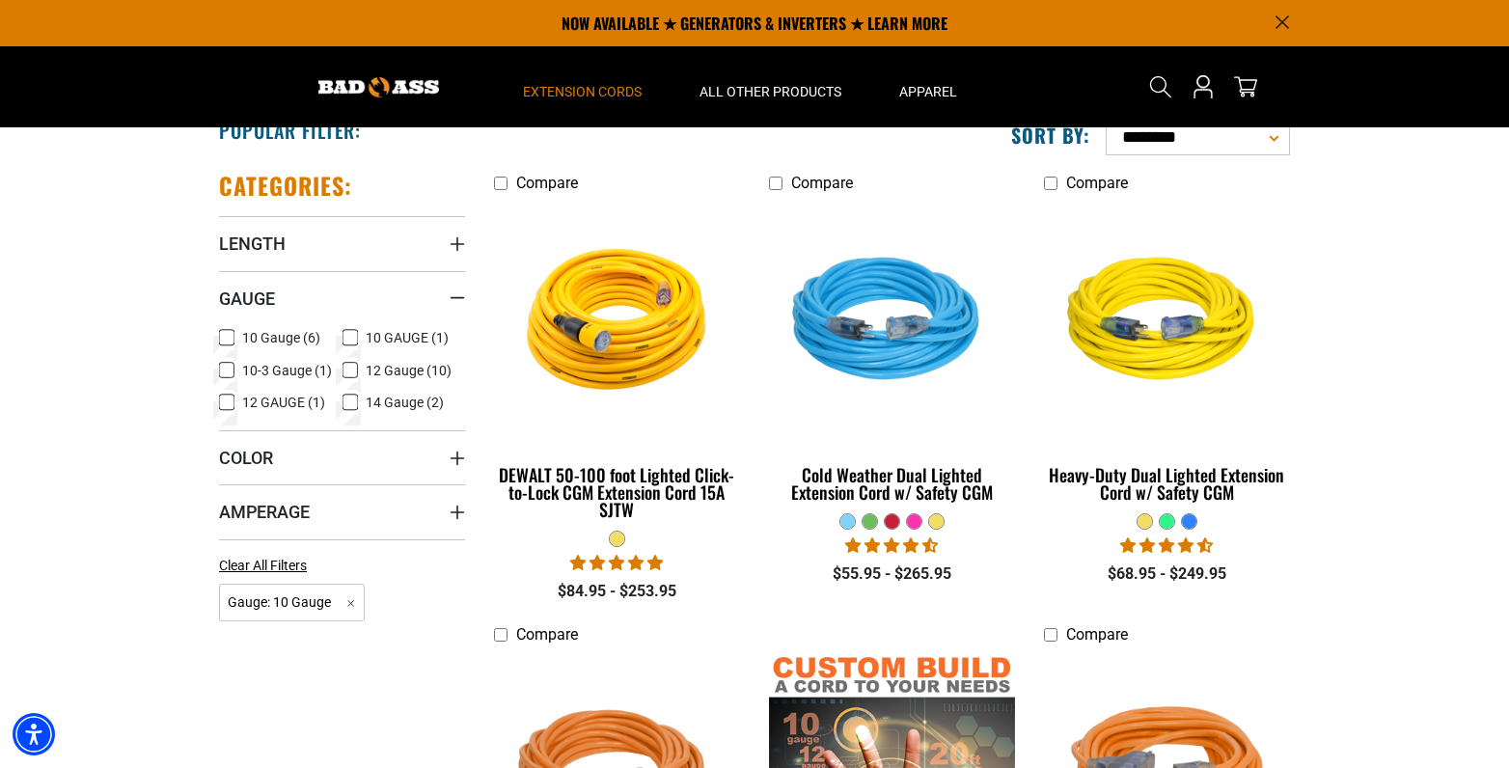
click at [224, 340] on icon at bounding box center [227, 338] width 9 height 5
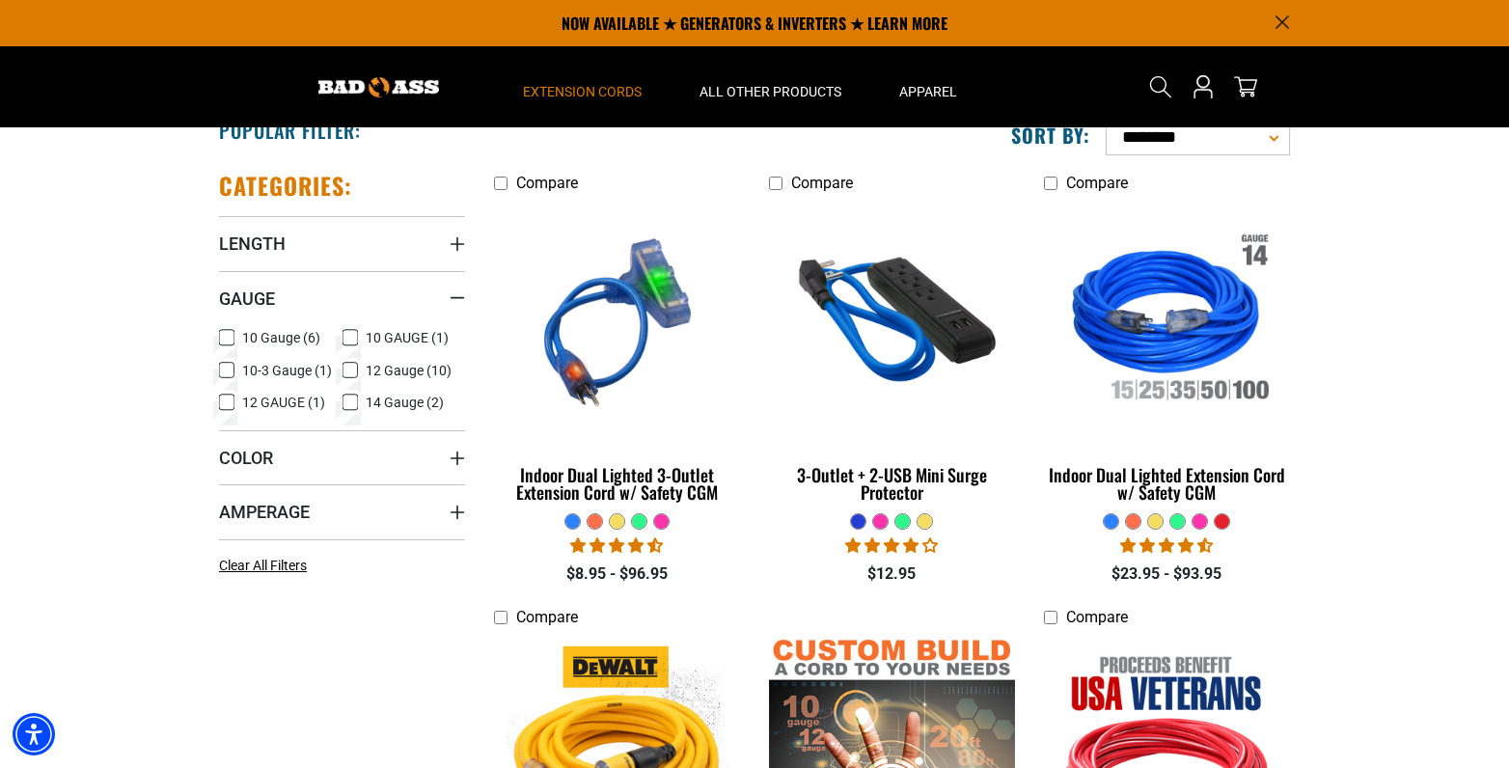
click at [224, 340] on icon at bounding box center [226, 337] width 15 height 25
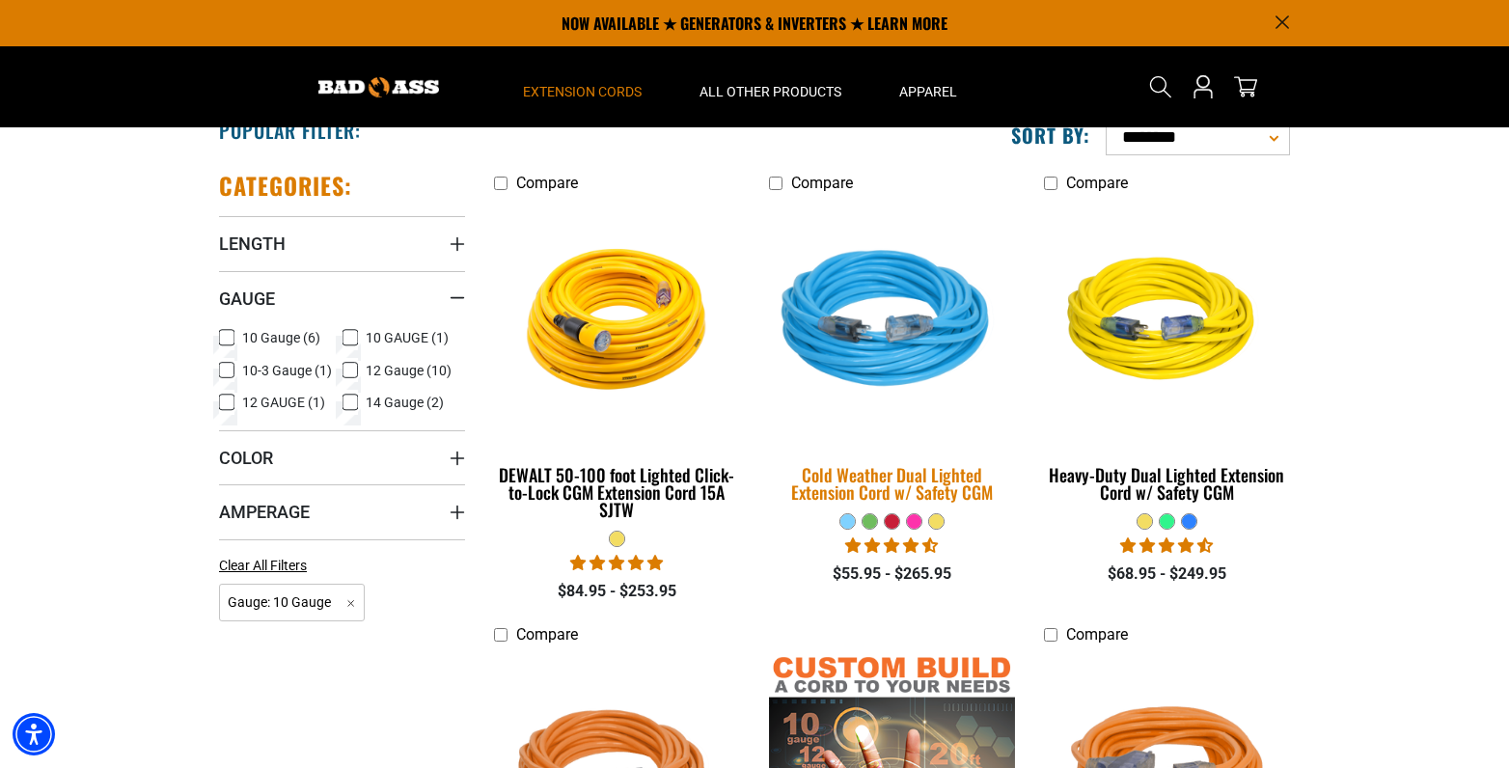
click at [906, 493] on div "Cold Weather Dual Lighted Extension Cord w/ Safety CGM" at bounding box center [892, 483] width 246 height 35
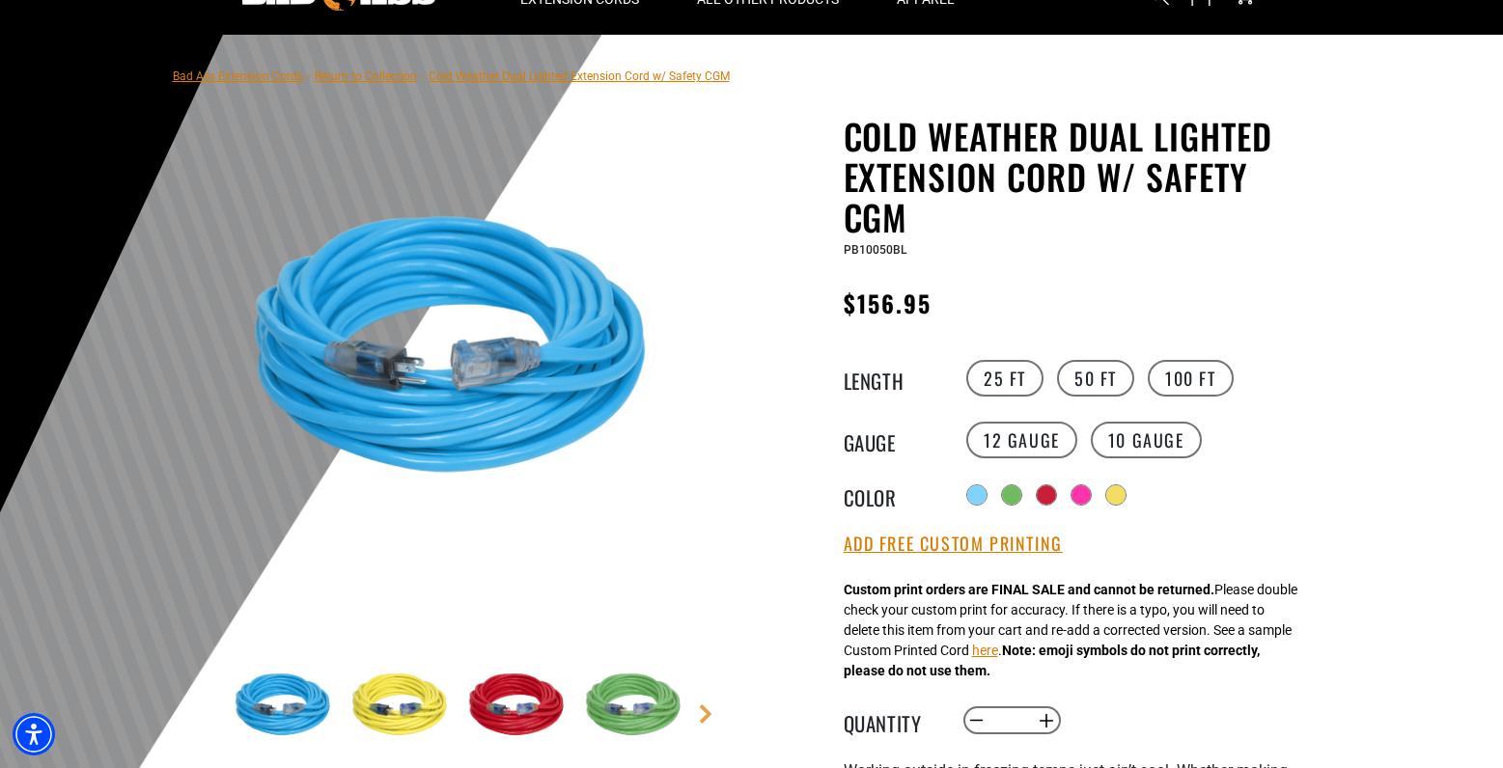
scroll to position [98, 0]
